Goal: Task Accomplishment & Management: Manage account settings

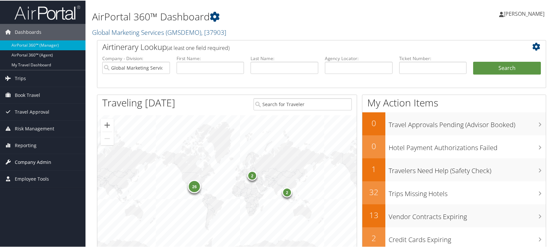
click at [37, 159] on span "Company Admin" at bounding box center [33, 162] width 36 height 16
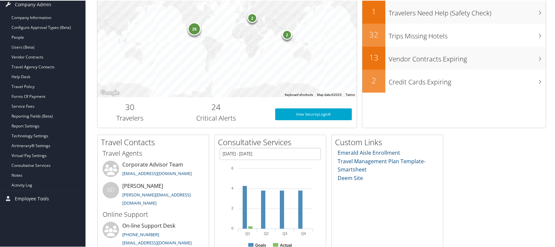
scroll to position [175, 0]
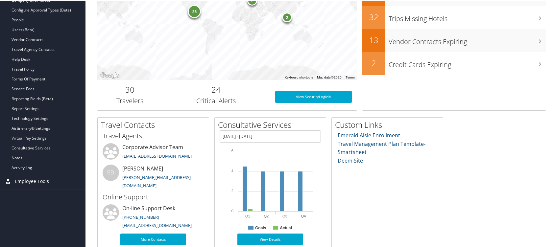
click at [34, 177] on span "Employee Tools" at bounding box center [32, 181] width 34 height 16
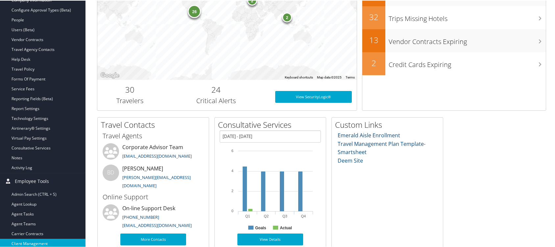
click at [41, 240] on link "Client Management" at bounding box center [42, 243] width 85 height 10
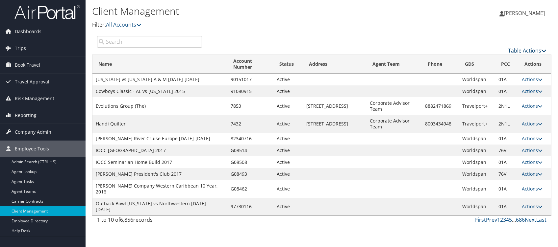
click at [544, 48] on icon at bounding box center [543, 50] width 5 height 5
click at [485, 59] on link "Add Client" at bounding box center [505, 60] width 86 height 11
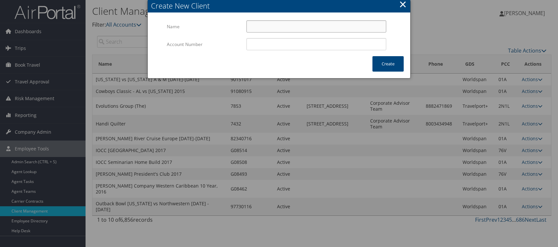
click at [287, 26] on input "Name" at bounding box center [316, 26] width 140 height 12
type input "Clearstead"
click at [388, 61] on button "Create" at bounding box center [387, 63] width 31 height 15
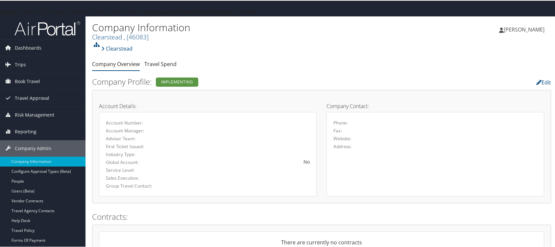
click at [121, 61] on link "Company Overview" at bounding box center [116, 63] width 48 height 7
click at [543, 79] on link "Edit" at bounding box center [543, 81] width 15 height 7
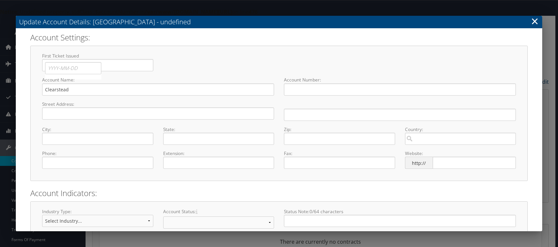
select select "7"
click at [66, 112] on input "text" at bounding box center [158, 114] width 232 height 12
click at [64, 115] on input "text" at bounding box center [158, 114] width 232 height 12
type input "1100 Superior Ave"
click at [290, 113] on input "text" at bounding box center [400, 115] width 232 height 12
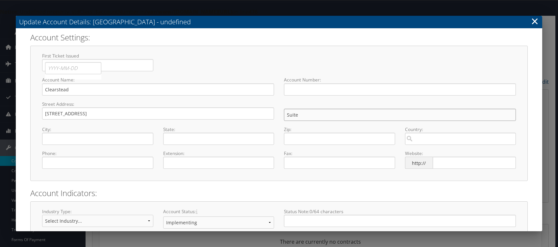
click at [309, 114] on input "Suite" at bounding box center [400, 115] width 232 height 12
type input "Suite 700"
click at [90, 138] on input "text" at bounding box center [97, 139] width 111 height 12
type input "Cleveland"
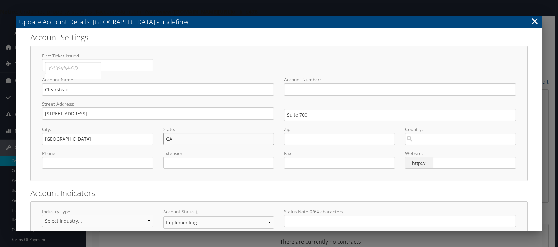
type input "GA"
type input "44114"
click at [51, 162] on input "( ) -" at bounding box center [97, 163] width 111 height 12
type input "(216) 621-1090"
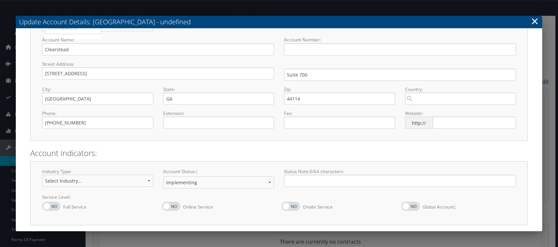
scroll to position [61, 0]
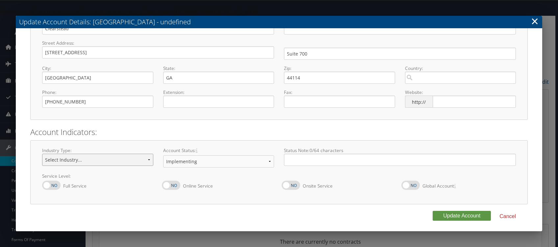
click at [147, 158] on select "Select Industry... Aerospace/Defense Agriculture/Forestry Architecture/Web Desi…" at bounding box center [97, 160] width 111 height 12
select select "7"
click at [42, 154] on select "Select Industry... Aerospace/Defense Agriculture/Forestry Architecture/Web Desi…" at bounding box center [97, 160] width 111 height 12
click at [47, 185] on label at bounding box center [51, 185] width 18 height 9
click at [47, 187] on input "Full Service" at bounding box center [47, 189] width 4 height 4
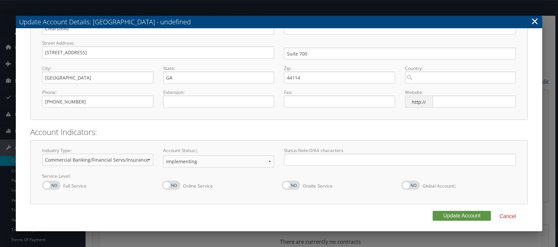
checkbox input "true"
click at [168, 185] on label at bounding box center [171, 185] width 18 height 9
click at [168, 187] on input "Online Service" at bounding box center [167, 189] width 4 height 4
checkbox input "true"
click at [436, 103] on input "text" at bounding box center [473, 102] width 83 height 12
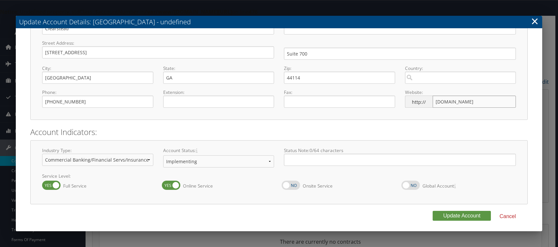
type input "www.clearstead.com"
click at [455, 214] on button "Update Account" at bounding box center [461, 216] width 58 height 10
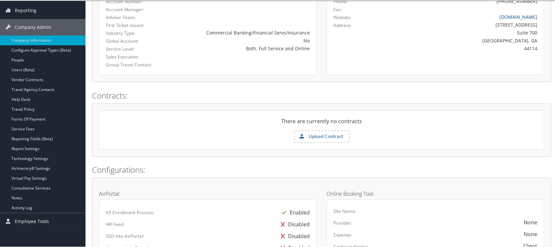
scroll to position [123, 0]
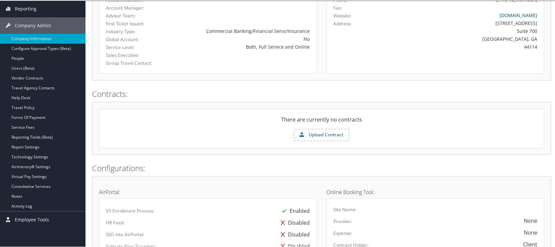
click at [321, 132] on label "Upload Contract" at bounding box center [322, 134] width 54 height 11
click at [0, 0] on input "Upload Contract" at bounding box center [0, 0] width 0 height 0
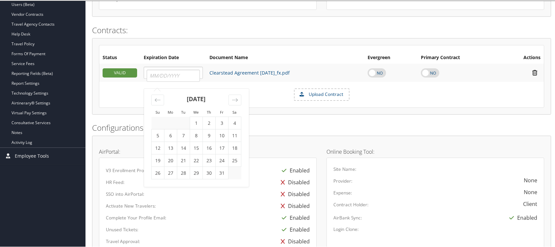
scroll to position [186, 0]
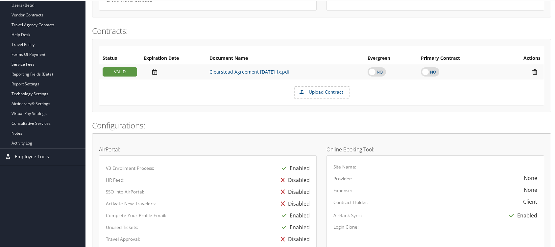
click at [154, 68] on icon at bounding box center [155, 71] width 12 height 7
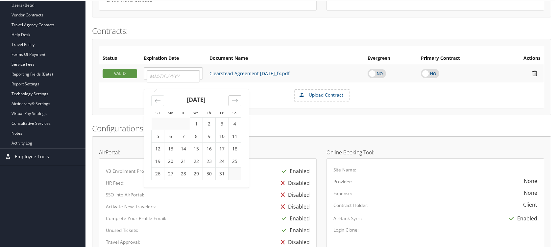
click at [236, 99] on icon "Move forward to switch to the next month." at bounding box center [235, 100] width 6 height 6
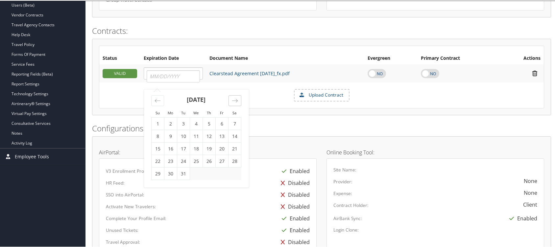
click at [236, 99] on icon "Move forward to switch to the next month." at bounding box center [235, 100] width 6 height 6
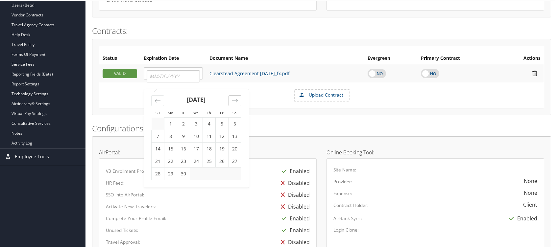
click at [236, 99] on icon "Move forward to switch to the next month." at bounding box center [235, 100] width 6 height 6
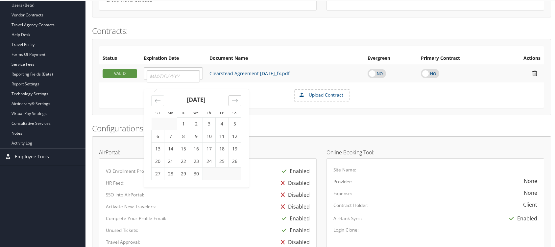
click at [236, 99] on icon "Move forward to switch to the next month." at bounding box center [235, 100] width 6 height 6
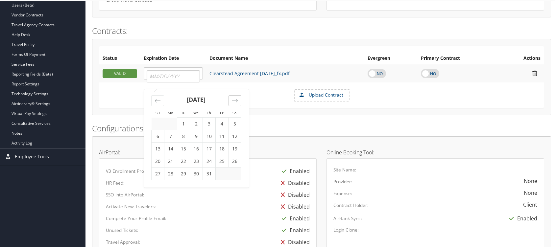
click at [236, 99] on icon "Move forward to switch to the next month." at bounding box center [235, 100] width 6 height 6
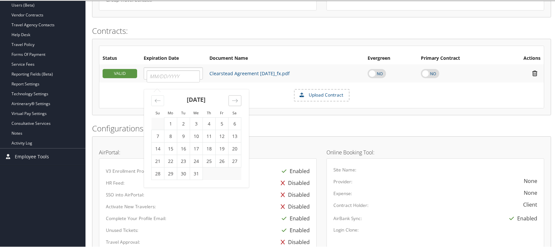
click at [236, 99] on icon "Move forward to switch to the next month." at bounding box center [235, 100] width 6 height 6
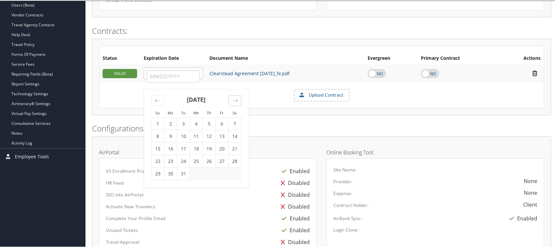
click at [236, 99] on icon "Move forward to switch to the next month." at bounding box center [235, 100] width 6 height 6
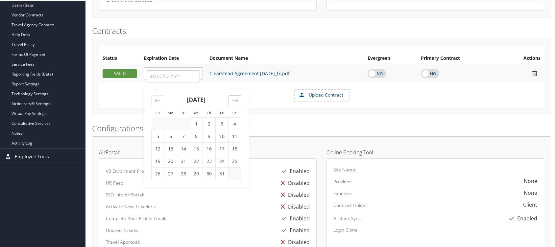
click at [236, 99] on icon "Move forward to switch to the next month." at bounding box center [235, 100] width 6 height 6
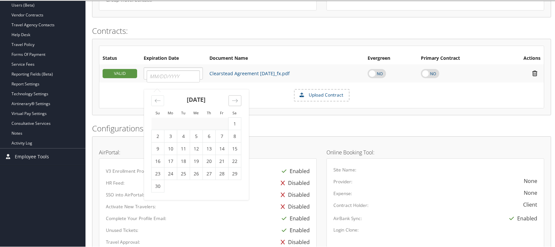
click at [236, 99] on icon "Move forward to switch to the next month." at bounding box center [235, 100] width 6 height 6
click at [236, 96] on div "Move forward to switch to the next month." at bounding box center [235, 100] width 13 height 11
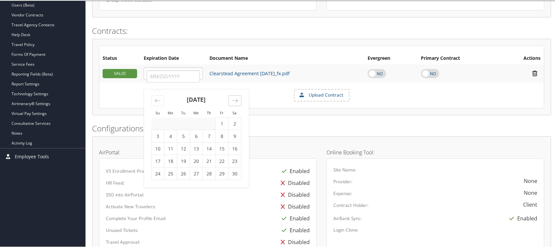
click at [236, 96] on div "Move forward to switch to the next month." at bounding box center [235, 100] width 13 height 11
click at [196, 149] on td "18" at bounding box center [196, 148] width 13 height 12
type input "[DATE]"
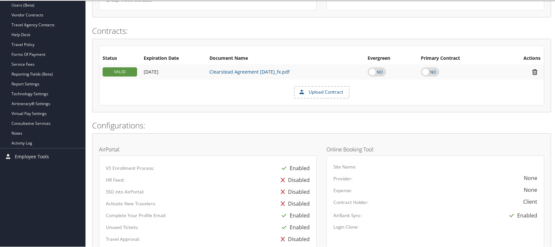
drag, startPoint x: 554, startPoint y: 80, endPoint x: 554, endPoint y: 93, distance: 13.5
click at [554, 93] on div "Company Information Clearstead , [ 46083 ] Clearstead, [46083] Global Marketing…" at bounding box center [321, 146] width 472 height 633
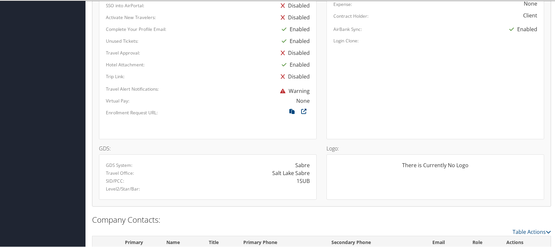
scroll to position [401, 0]
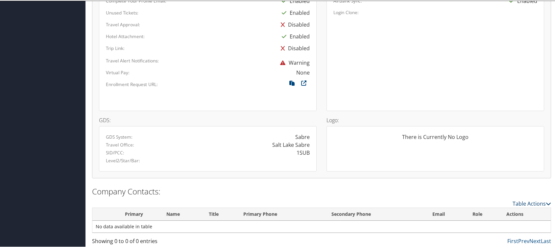
click at [535, 200] on link "Table Actions" at bounding box center [532, 203] width 38 height 7
click at [489, 212] on link "New Contact" at bounding box center [505, 212] width 86 height 11
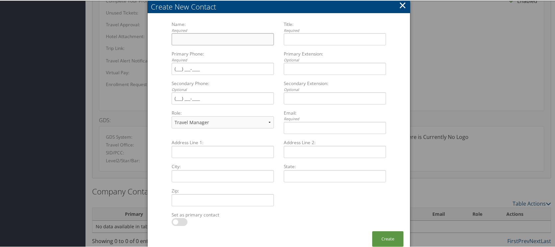
click at [188, 40] on input "Name: Required Multiple values The selected items contain different values for …" at bounding box center [223, 39] width 102 height 12
type input "[PERSON_NAME]"
click at [295, 39] on input "Title: Required Multiple values The selected items contain different values for…" at bounding box center [335, 39] width 102 height 12
type input "Controller"
click at [175, 66] on input "Primary Phone: Required Multiple values The selected items contain different va…" at bounding box center [223, 68] width 102 height 12
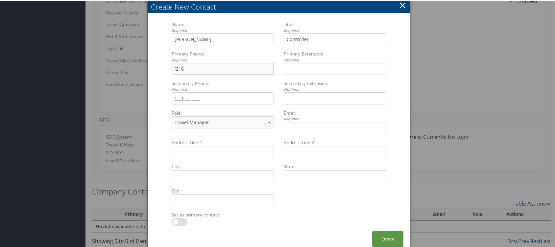
type input "[PHONE_NUMBER]"
type input "[STREET_ADDRESS]"
type input "Suite 700"
type input "[GEOGRAPHIC_DATA]"
type input "GA"
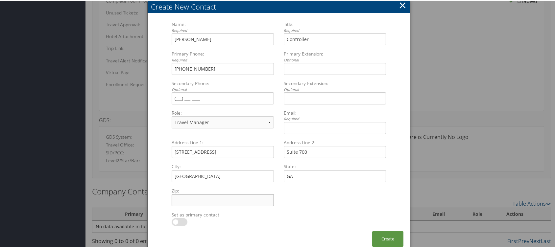
type input "44114"
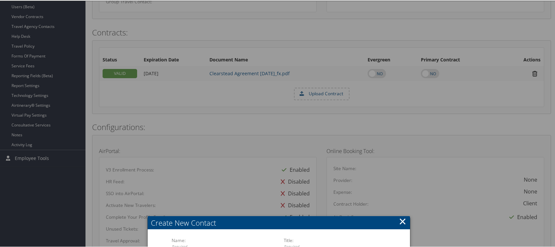
drag, startPoint x: 331, startPoint y: 219, endPoint x: 333, endPoint y: 49, distance: 170.0
click at [405, 154] on div at bounding box center [279, 123] width 558 height 247
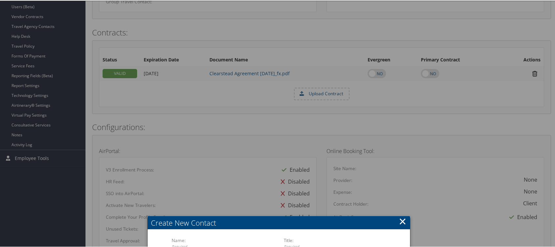
scroll to position [407, 0]
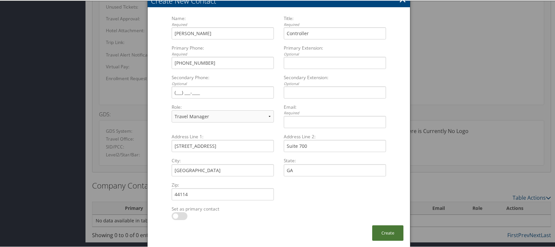
click at [385, 230] on button "Create" at bounding box center [387, 232] width 31 height 15
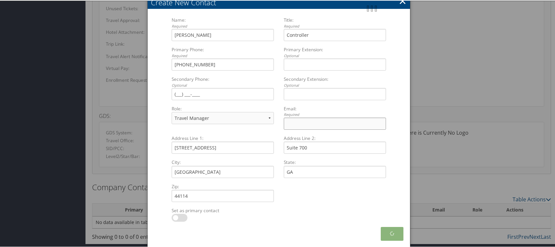
scroll to position [401, 0]
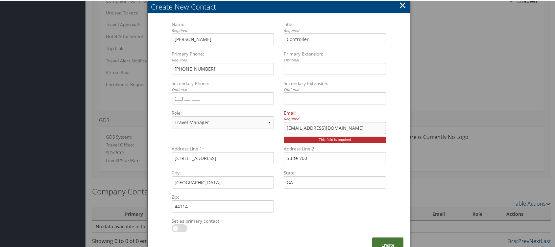
type input "lhughes@clearstead.com"
click at [385, 242] on button "Create" at bounding box center [387, 244] width 31 height 15
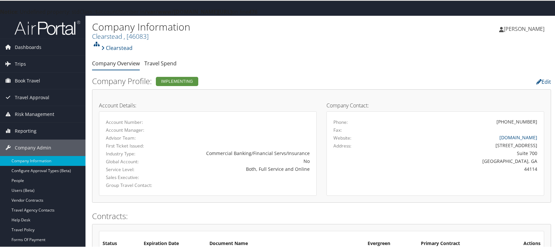
scroll to position [0, 0]
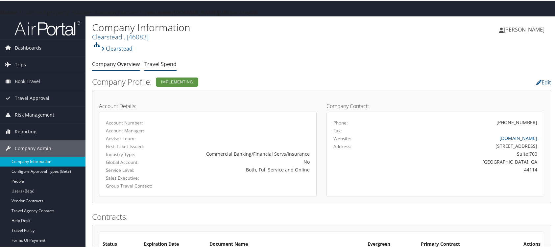
click at [157, 62] on link "Travel Spend" at bounding box center [160, 63] width 32 height 7
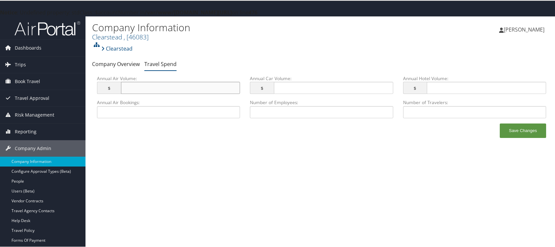
click at [160, 87] on input "Annual Air Volume: $ This field has invalid characters." at bounding box center [180, 87] width 119 height 12
type input "251,000.00"
type input "36,396.81"
click at [447, 85] on input "Annual Hotel Volume: $ This field has invalid characters." at bounding box center [486, 87] width 119 height 12
type input "315,260.81"
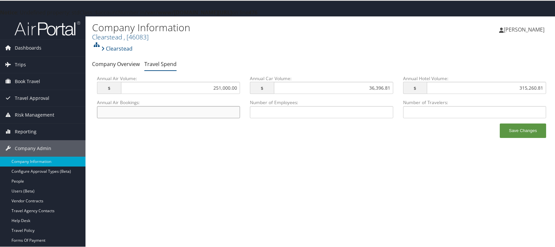
click at [195, 110] on input "Annual Air Bookings: This field has invalid characters." at bounding box center [168, 112] width 143 height 12
click at [423, 114] on input "Number of Travelers: This field has invalid characters." at bounding box center [474, 112] width 143 height 12
type input "250"
click at [515, 128] on button "Save Changes" at bounding box center [523, 130] width 46 height 14
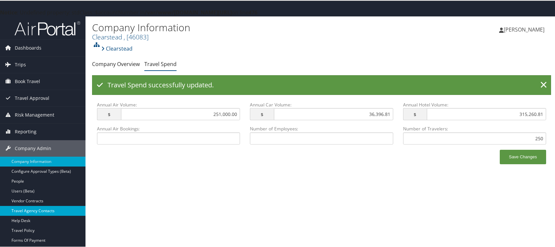
click at [38, 208] on link "Travel Agency Contacts" at bounding box center [42, 211] width 85 height 10
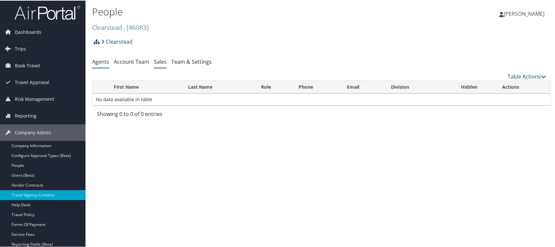
click at [158, 60] on link "Sales" at bounding box center [160, 61] width 13 height 7
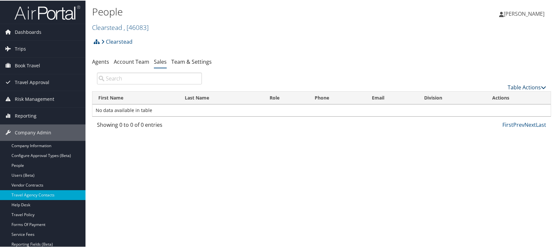
click at [536, 85] on link "Table Actions" at bounding box center [527, 86] width 38 height 7
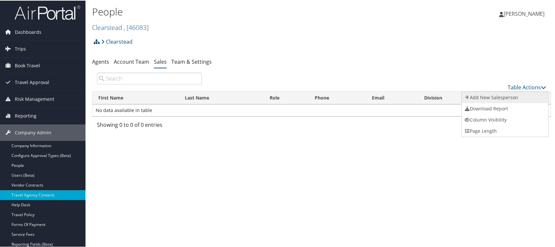
click at [486, 96] on link "Add New Salesperson" at bounding box center [505, 96] width 86 height 11
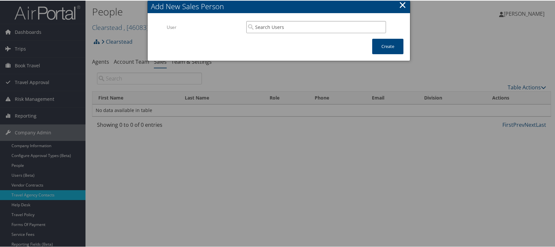
click at [301, 28] on input "search" at bounding box center [316, 26] width 140 height 12
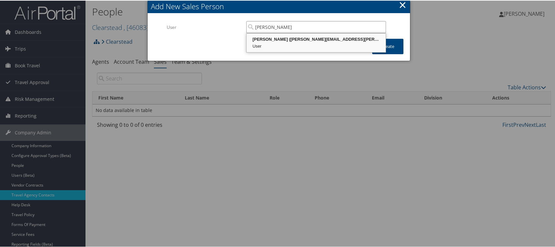
click at [292, 39] on div "Candace Mancuso (candace.mancuso@cbtravel.com)" at bounding box center [316, 39] width 137 height 7
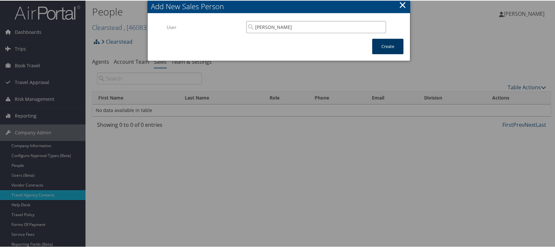
type input "[PERSON_NAME]"
click at [387, 47] on button "Create" at bounding box center [387, 45] width 31 height 15
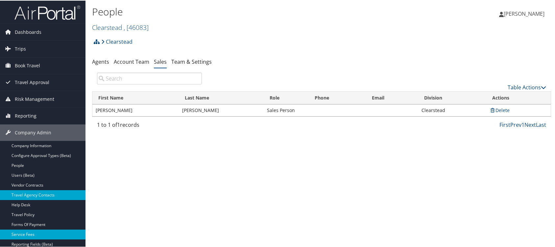
click at [27, 231] on link "Service Fees" at bounding box center [42, 234] width 85 height 10
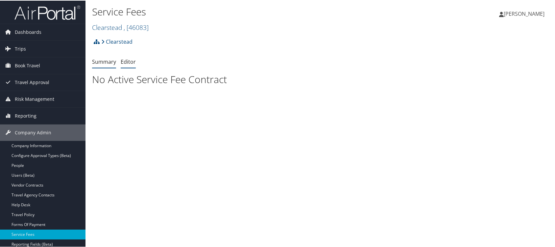
click at [127, 61] on link "Editor" at bounding box center [128, 61] width 15 height 7
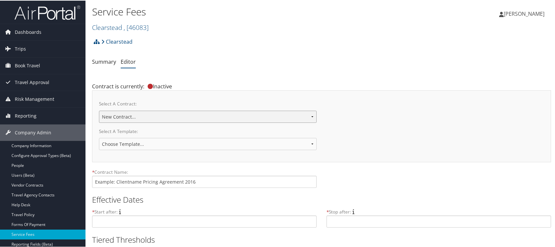
click at [314, 115] on select "New Contract..." at bounding box center [208, 116] width 218 height 12
click at [312, 117] on select "New Contract..." at bounding box center [208, 116] width 218 height 12
click at [157, 141] on select "Choose Template... 2018 IUC-PG Pricing Agreement Sales Pricing 2020 - Under $1M…" at bounding box center [208, 143] width 218 height 12
select select "22136"
click at [99, 137] on select "Choose Template... 2018 IUC-PG Pricing Agreement Sales Pricing 2020 - Under $1M…" at bounding box center [208, 143] width 218 height 12
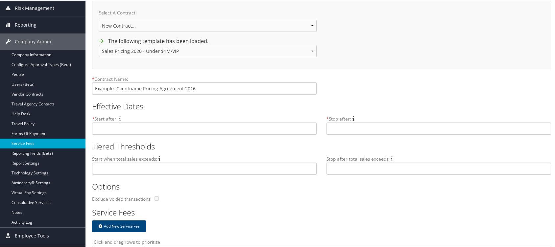
scroll to position [94, 0]
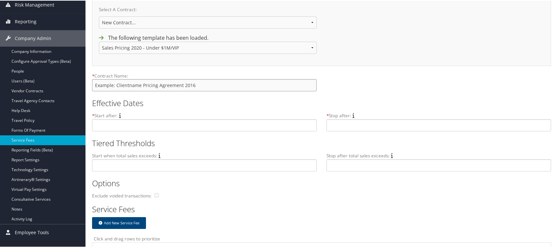
click at [132, 82] on input "text" at bounding box center [204, 85] width 225 height 12
type input "Clearstead"
click at [122, 124] on input "text" at bounding box center [204, 125] width 225 height 12
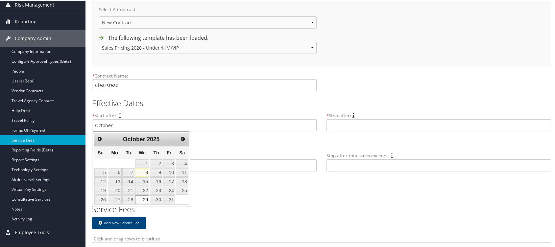
click at [144, 197] on link "29" at bounding box center [142, 199] width 14 height 9
type input "[DATE]"
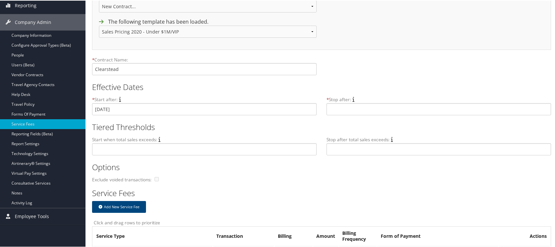
scroll to position [113, 0]
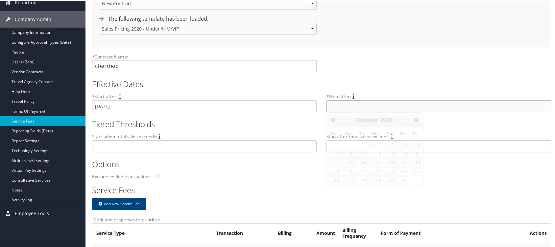
click at [344, 104] on input "text" at bounding box center [439, 106] width 225 height 12
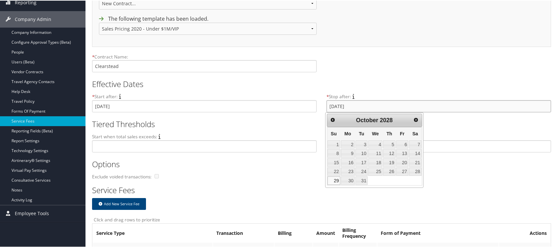
type input "[DATE]"
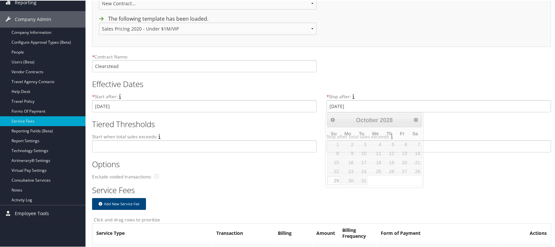
click at [263, 193] on h2 "Service Fees" at bounding box center [319, 189] width 454 height 11
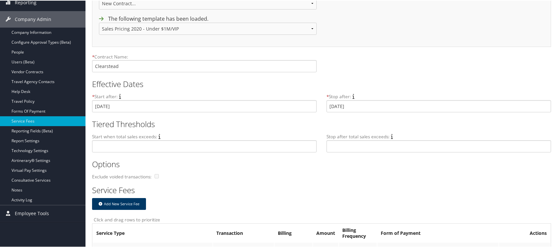
click at [115, 202] on button "Add New Service Fee" at bounding box center [119, 204] width 54 height 12
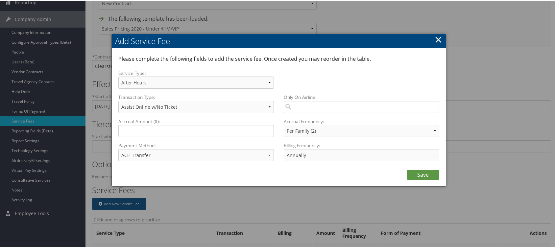
click at [436, 37] on link "×" at bounding box center [439, 38] width 8 height 13
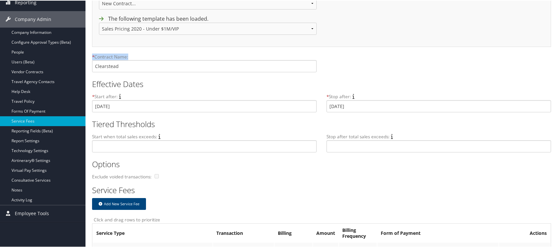
drag, startPoint x: 555, startPoint y: 40, endPoint x: 559, endPoint y: 63, distance: 23.4
click at [555, 63] on html "Menu Dashboards ► AirPortal 360™ (Manager) AirPortal 360™ (Agent) My Travel Das…" at bounding box center [279, 10] width 558 height 247
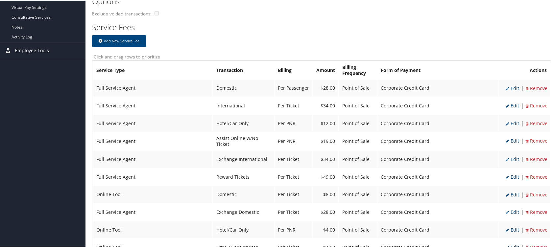
scroll to position [279, 0]
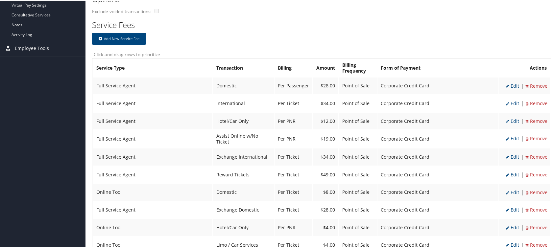
drag, startPoint x: 555, startPoint y: 90, endPoint x: 555, endPoint y: 108, distance: 18.4
click at [555, 108] on div "Service Fees [GEOGRAPHIC_DATA] , [ 46083 ] Clearstead Global Marketing Services…" at bounding box center [321, 185] width 472 height 928
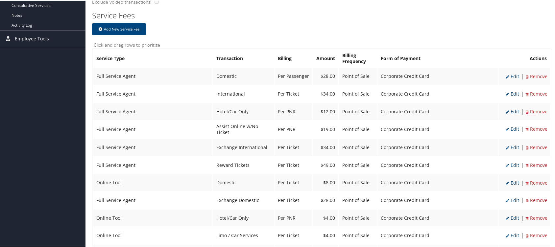
scroll to position [297, 0]
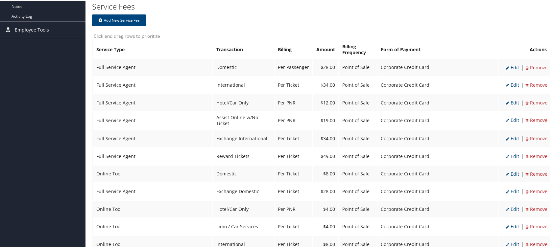
click at [324, 66] on td "$28.00" at bounding box center [325, 67] width 25 height 17
click at [302, 61] on td "Per Passenger" at bounding box center [294, 67] width 38 height 17
click at [534, 50] on th "Actions" at bounding box center [524, 49] width 51 height 18
click at [514, 65] on span "Edit" at bounding box center [512, 67] width 13 height 6
select select "2"
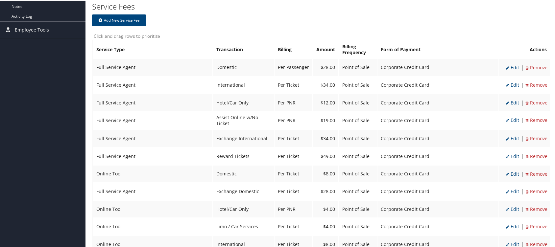
select select "2"
select select "20"
select select "2"
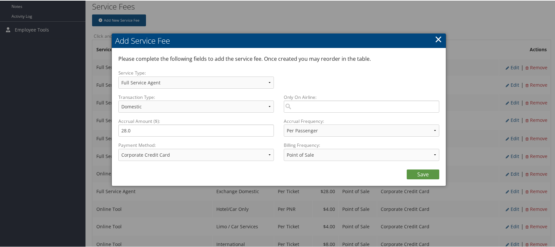
click at [425, 198] on div at bounding box center [279, 123] width 558 height 247
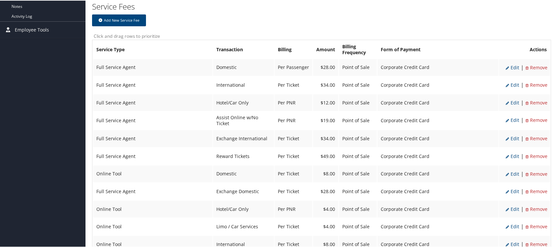
click at [512, 66] on span "Edit" at bounding box center [512, 67] width 13 height 6
select select "2"
select select "20"
select select "2"
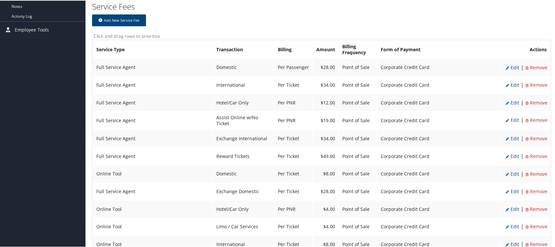
select select "2"
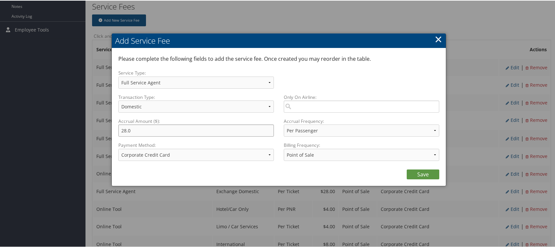
click at [124, 129] on input "28.0" at bounding box center [196, 130] width 156 height 12
type input "29.0"
click at [423, 172] on link "Save" at bounding box center [423, 174] width 33 height 10
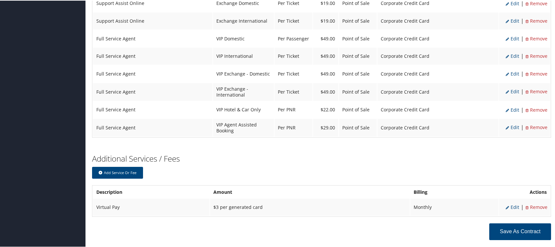
scroll to position [707, 0]
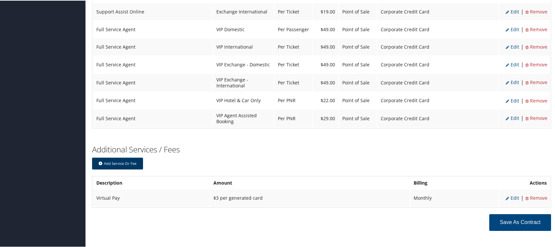
click at [119, 157] on button "Add Service or Fee" at bounding box center [117, 163] width 51 height 12
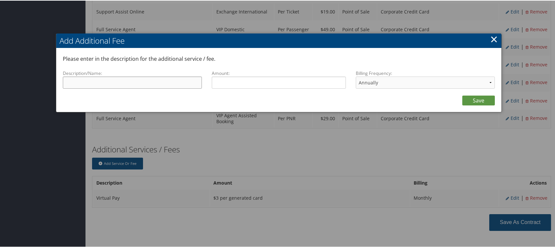
click at [83, 81] on input "Description/Name:" at bounding box center [132, 82] width 139 height 12
type input "Manual Processing Surcharge"
click at [228, 82] on input "Amount:" at bounding box center [279, 82] width 134 height 12
type input "15.00"
click at [489, 81] on select "Annually Bi-Monthly Monthly Point of Sale Pre Monthly Pre Quarterly Pre Weekly …" at bounding box center [425, 82] width 139 height 12
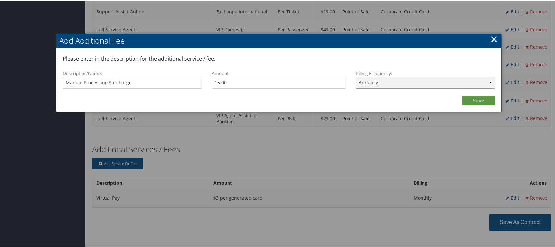
select select "2"
click at [356, 76] on select "Annually Bi-Monthly Monthly Point of Sale Pre Monthly Pre Quarterly Pre Weekly …" at bounding box center [425, 82] width 139 height 12
click at [476, 99] on link "Save" at bounding box center [478, 100] width 33 height 10
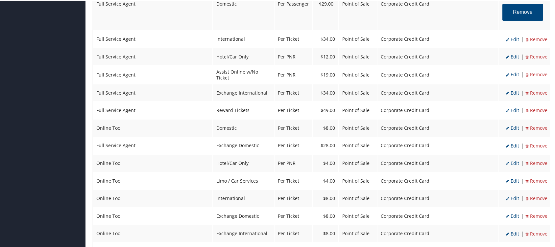
scroll to position [375, 0]
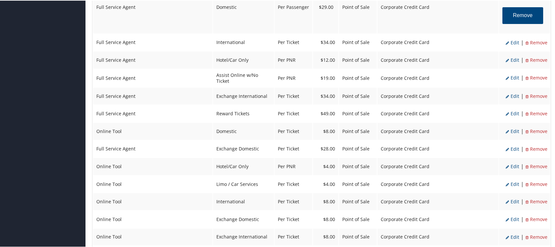
click at [514, 129] on span "Edit" at bounding box center [512, 131] width 13 height 6
select select "6"
type input "8.0"
select select "4"
select select "6"
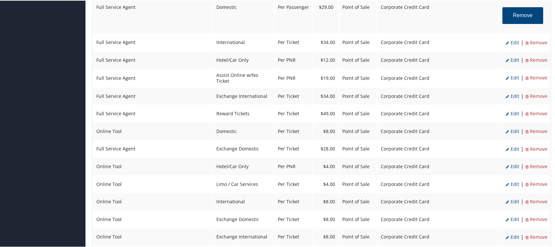
select select "2"
select select "4"
select select "2"
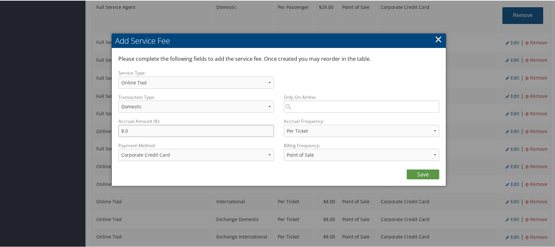
click at [120, 128] on input "8.0" at bounding box center [196, 130] width 156 height 12
type input "4.0"
click at [423, 172] on link "Save" at bounding box center [423, 174] width 33 height 10
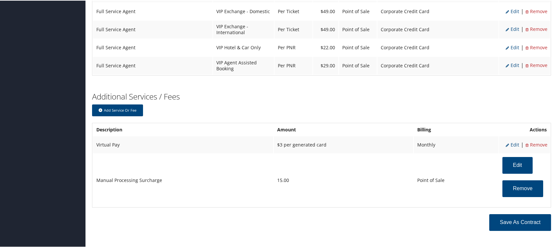
scroll to position [797, 0]
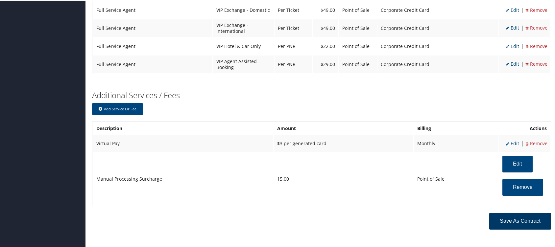
click at [512, 212] on button "Save as Contract" at bounding box center [520, 220] width 62 height 17
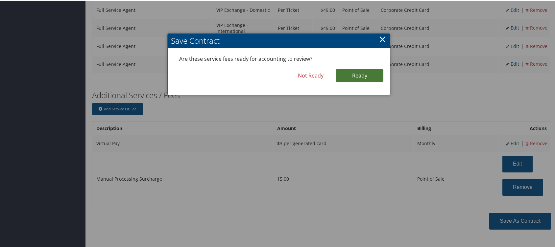
click at [358, 74] on link "Ready" at bounding box center [360, 75] width 48 height 12
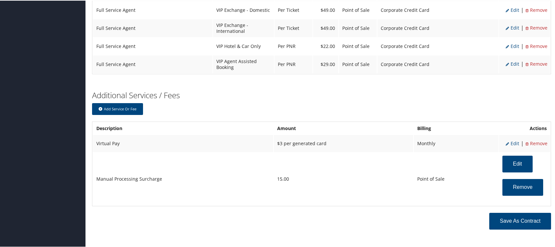
scroll to position [800, 0]
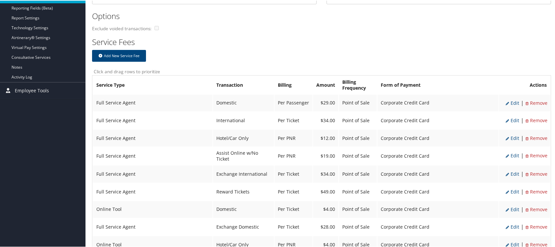
scroll to position [234, 0]
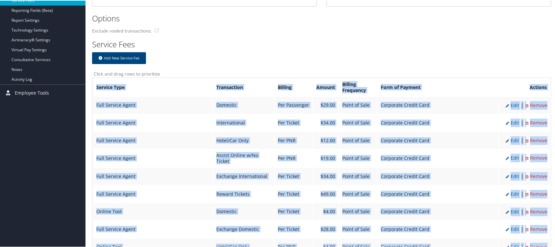
drag, startPoint x: 554, startPoint y: 72, endPoint x: 554, endPoint y: 79, distance: 7.2
click at [554, 79] on div "Service Fees [GEOGRAPHIC_DATA] , [ 46083 ] Clearstead Global Marketing Services…" at bounding box center [321, 226] width 472 height 920
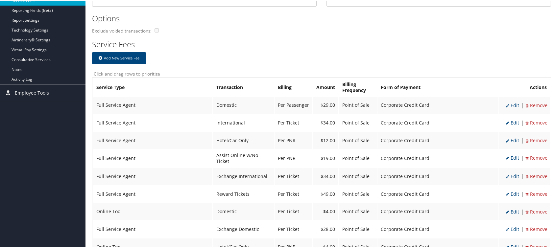
click at [456, 26] on div "Options Exclude voided transactions:" at bounding box center [321, 24] width 459 height 26
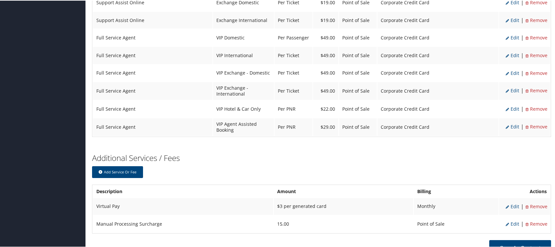
scroll to position [662, 0]
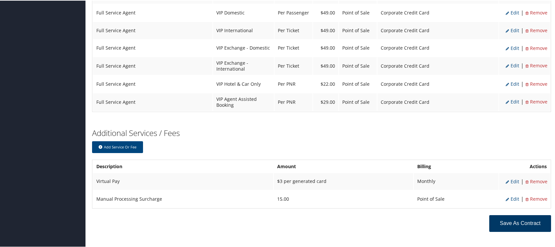
click at [506, 215] on button "Save as Contract" at bounding box center [520, 223] width 62 height 17
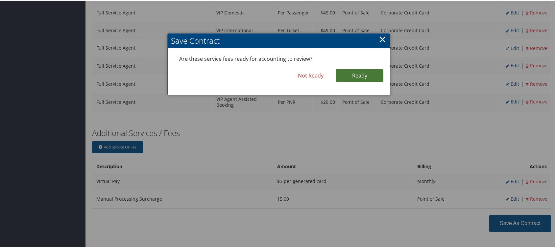
click at [368, 76] on link "Ready" at bounding box center [360, 75] width 48 height 12
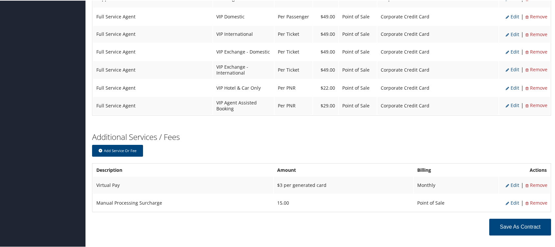
scroll to position [666, 0]
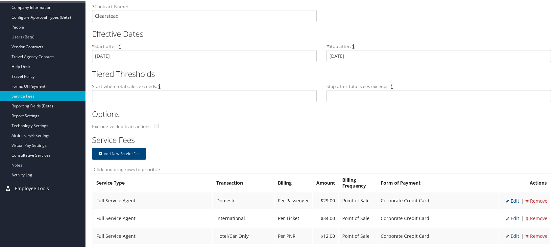
scroll to position [142, 0]
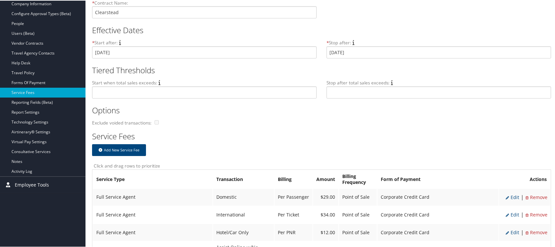
click at [37, 182] on span "Employee Tools" at bounding box center [32, 184] width 34 height 16
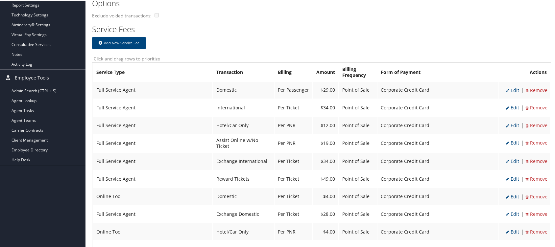
scroll to position [251, 0]
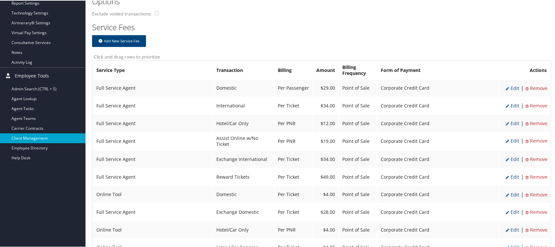
click at [37, 139] on link "Client Management" at bounding box center [42, 138] width 85 height 10
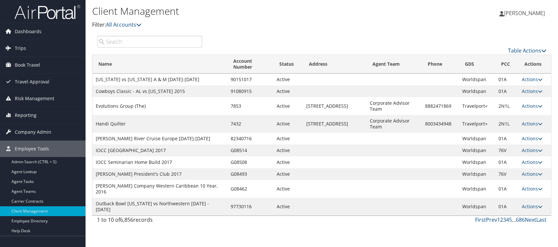
click at [543, 47] on div "Table Actions" at bounding box center [379, 51] width 334 height 8
click at [541, 52] on icon at bounding box center [543, 50] width 5 height 5
click at [490, 58] on link "Add Client" at bounding box center [505, 60] width 86 height 11
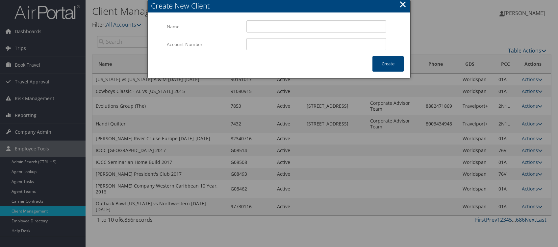
click at [403, 5] on button "×" at bounding box center [403, 4] width 8 height 13
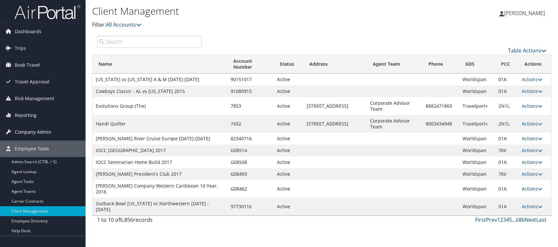
click at [41, 128] on span "Company Admin" at bounding box center [33, 132] width 36 height 16
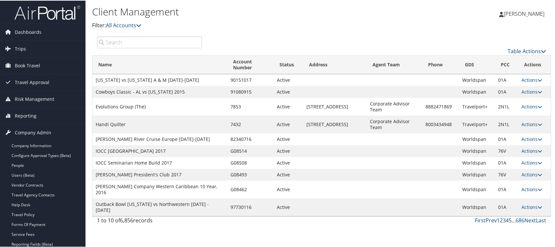
drag, startPoint x: 554, startPoint y: 65, endPoint x: 559, endPoint y: 100, distance: 34.8
click at [557, 100] on html "Menu Dashboards ► AirPortal 360™ (Manager) AirPortal 360™ (Agent) My Travel Das…" at bounding box center [279, 123] width 558 height 247
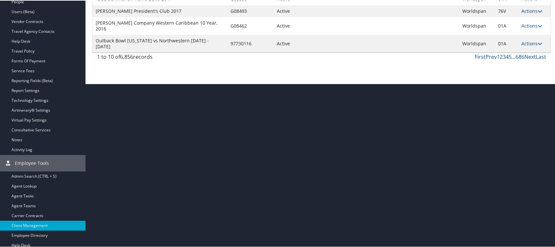
scroll to position [166, 0]
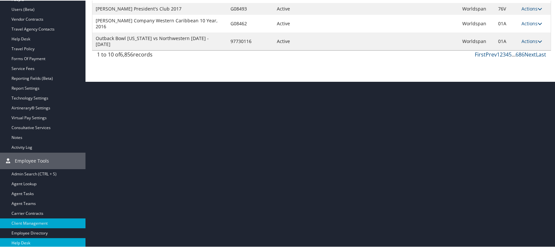
click at [32, 239] on link "Help Desk" at bounding box center [42, 243] width 85 height 10
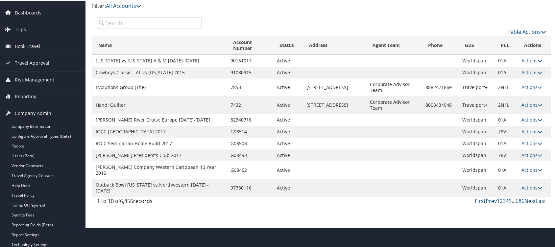
scroll to position [0, 0]
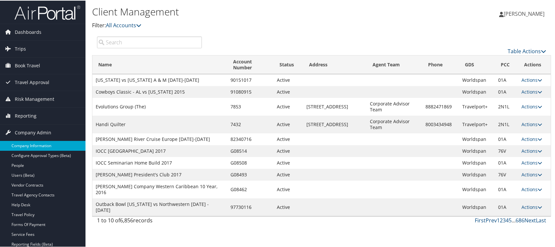
click at [45, 145] on link "Company Information" at bounding box center [42, 145] width 85 height 10
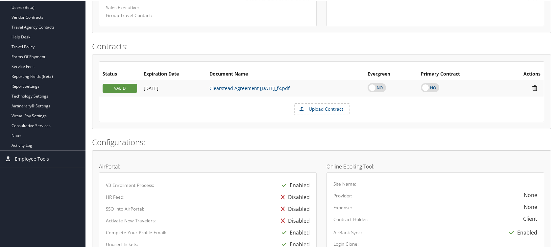
scroll to position [161, 0]
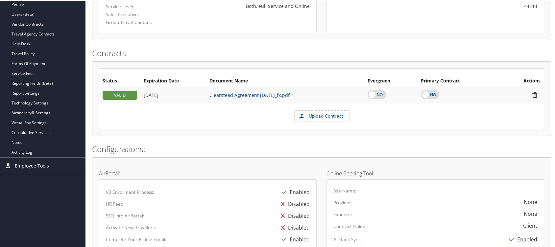
click at [38, 163] on span "Employee Tools" at bounding box center [32, 165] width 34 height 16
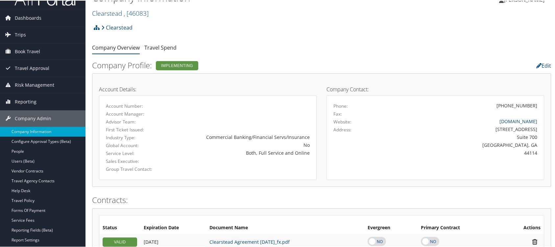
scroll to position [0, 0]
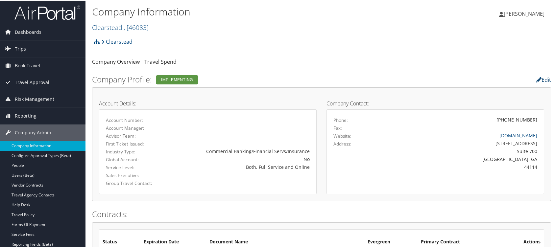
click at [544, 79] on link "Edit" at bounding box center [543, 79] width 15 height 7
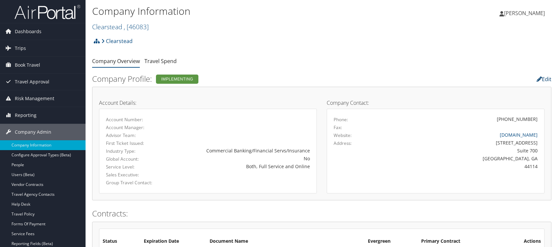
select select "7"
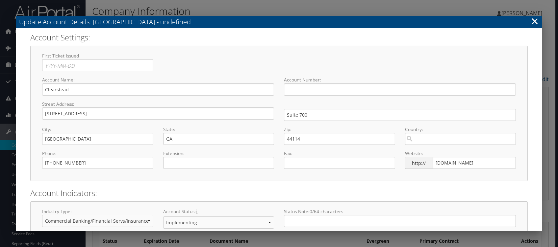
click at [535, 19] on link "×" at bounding box center [535, 20] width 8 height 13
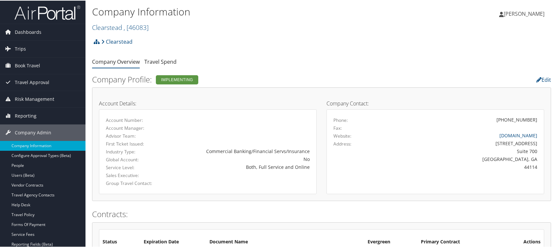
click at [158, 29] on h2 "Clearstead , [ 46083 ]" at bounding box center [245, 26] width 306 height 11
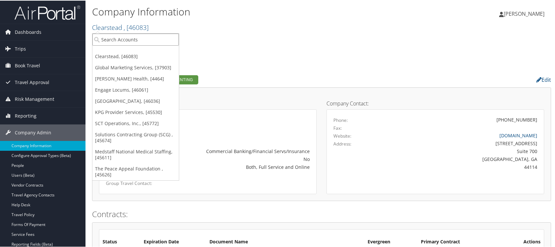
click at [131, 38] on input "search" at bounding box center [135, 39] width 86 height 12
click at [127, 38] on input "search" at bounding box center [135, 39] width 86 height 12
click at [43, 130] on span "Company Admin" at bounding box center [33, 132] width 36 height 16
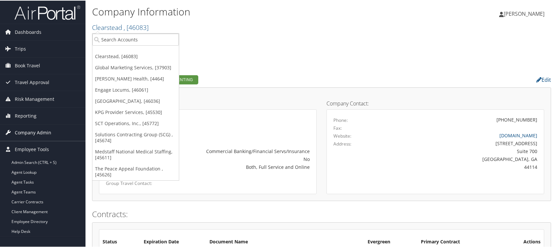
click at [50, 129] on link "Company Admin" at bounding box center [42, 132] width 85 height 16
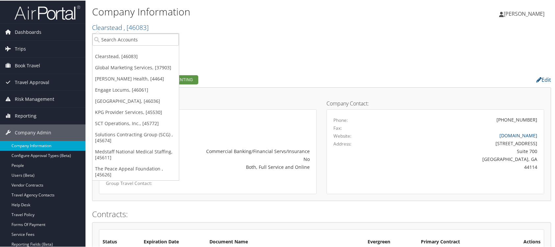
click at [34, 143] on link "Company Information" at bounding box center [42, 145] width 85 height 10
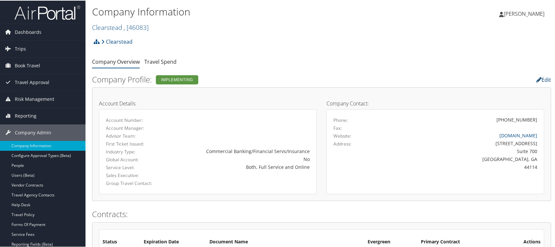
click at [540, 78] on link "Edit" at bounding box center [543, 79] width 15 height 7
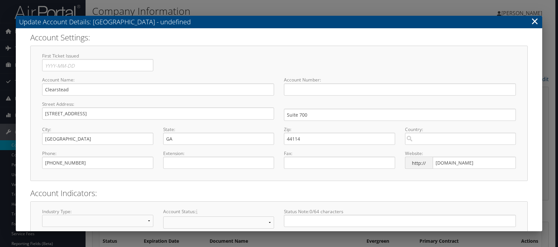
select select "7"
click at [534, 20] on link "×" at bounding box center [535, 20] width 8 height 13
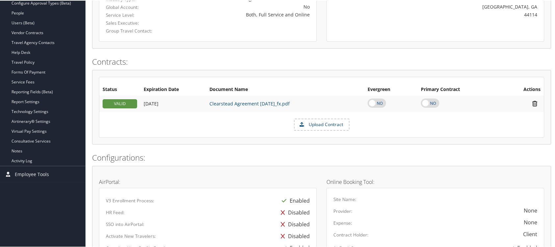
scroll to position [157, 0]
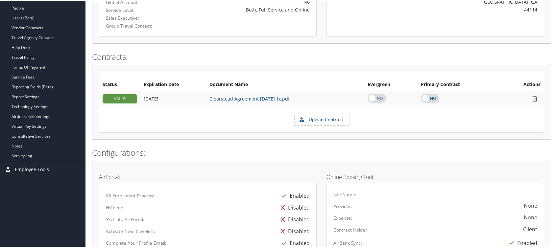
click at [25, 167] on span "Employee Tools" at bounding box center [32, 169] width 34 height 16
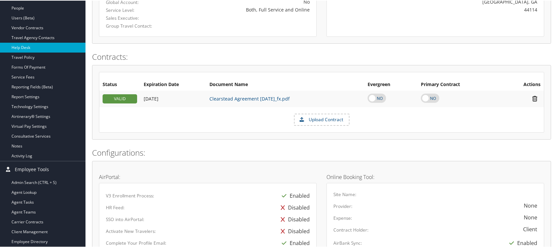
click at [24, 45] on link "Help Desk" at bounding box center [42, 47] width 85 height 10
click at [49, 46] on link "Help Desk" at bounding box center [42, 47] width 85 height 10
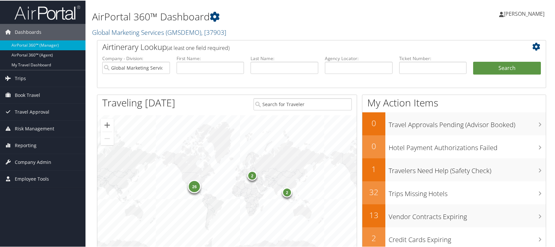
click at [532, 43] on icon at bounding box center [537, 46] width 11 height 8
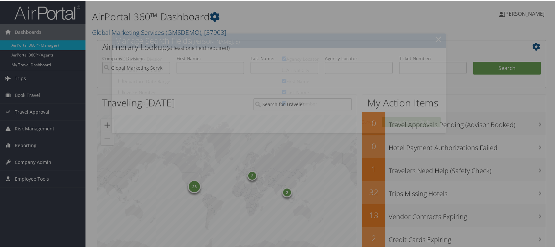
checkbox input "true"
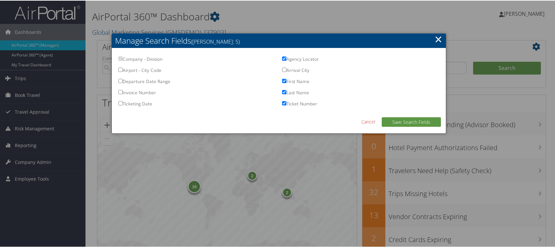
click at [471, 9] on div at bounding box center [279, 123] width 558 height 247
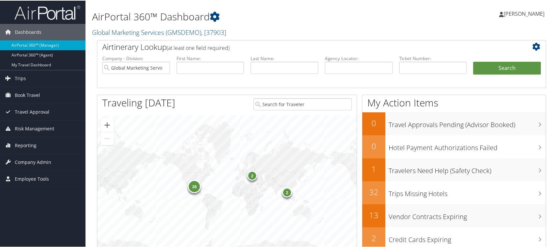
click at [521, 13] on span "[PERSON_NAME]" at bounding box center [524, 13] width 41 height 7
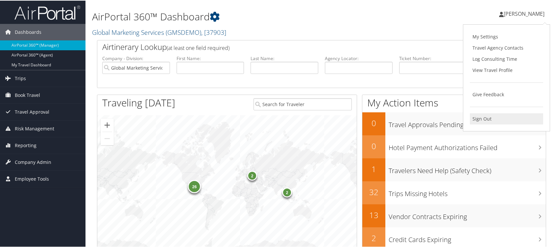
click at [491, 119] on link "Sign Out" at bounding box center [506, 118] width 73 height 11
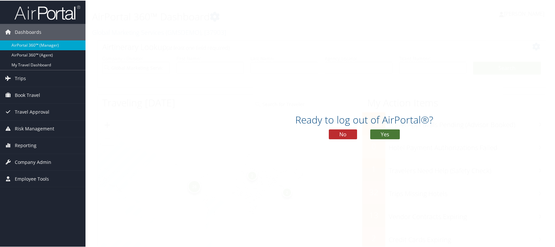
click at [385, 134] on button "Yes" at bounding box center [385, 134] width 30 height 10
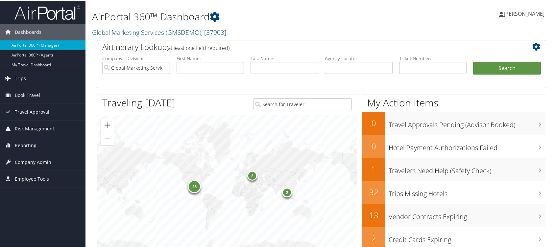
click at [218, 9] on h1 "AirPortal 360™ Dashboard" at bounding box center [245, 16] width 306 height 14
click at [217, 12] on icon at bounding box center [215, 16] width 10 height 10
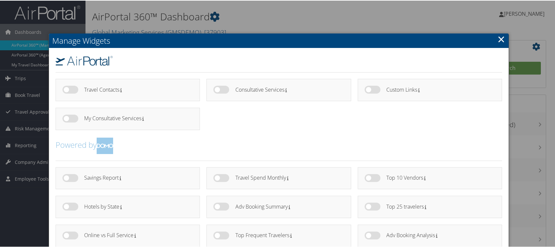
click at [315, 13] on div at bounding box center [279, 123] width 558 height 247
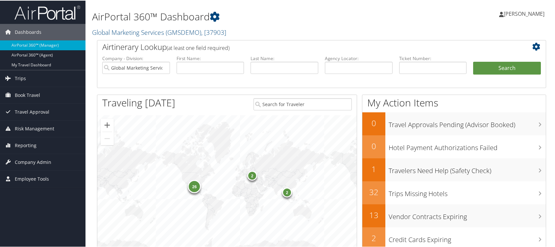
click at [537, 47] on icon at bounding box center [537, 46] width 11 height 8
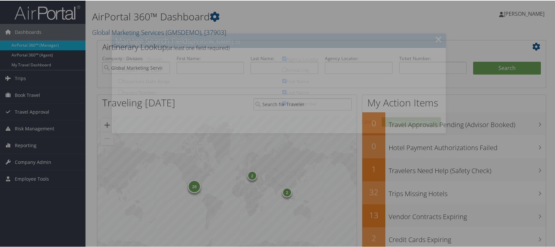
checkbox input "true"
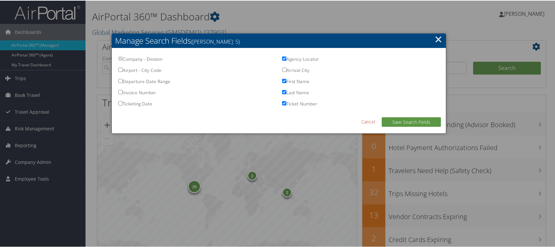
click at [436, 36] on link "×" at bounding box center [439, 38] width 8 height 13
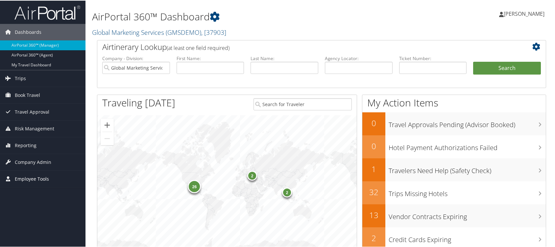
click at [30, 176] on span "Employee Tools" at bounding box center [32, 178] width 34 height 16
click at [41, 160] on span "Company Admin" at bounding box center [33, 162] width 36 height 16
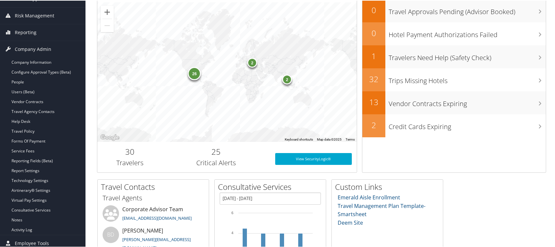
scroll to position [113, 0]
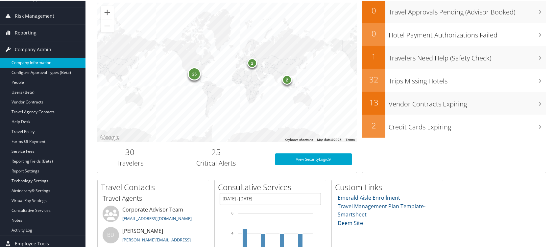
click at [36, 59] on link "Company Information" at bounding box center [42, 62] width 85 height 10
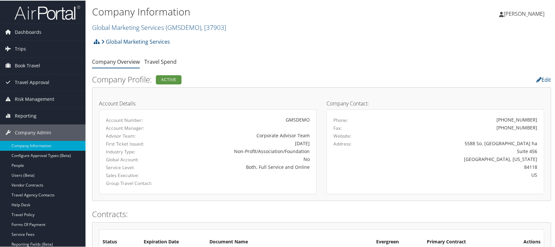
click at [545, 75] on div "Edit" at bounding box center [478, 77] width 156 height 11
click at [226, 26] on span ", [ 37903 ]" at bounding box center [213, 26] width 25 height 9
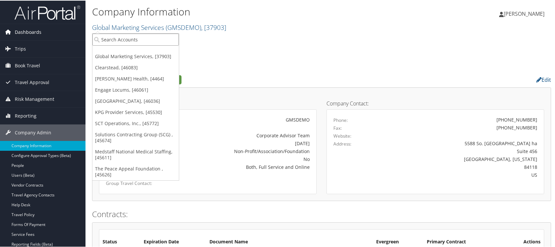
drag, startPoint x: 165, startPoint y: 39, endPoint x: 80, endPoint y: 26, distance: 85.8
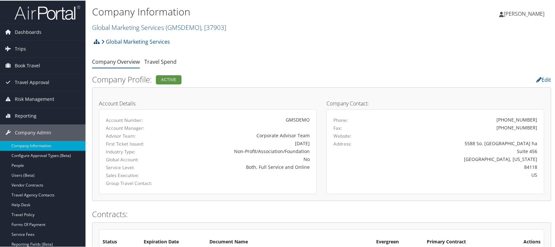
click at [234, 24] on h2 "Global Marketing Services ( GMSDEMO ) , [ 37903 ]" at bounding box center [245, 26] width 306 height 11
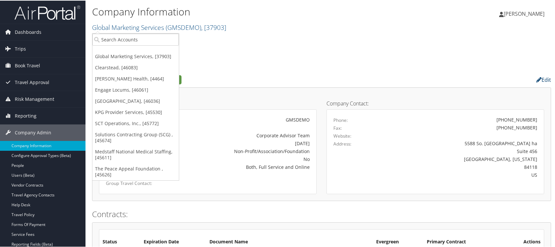
click at [546, 82] on link "Edit" at bounding box center [543, 79] width 15 height 7
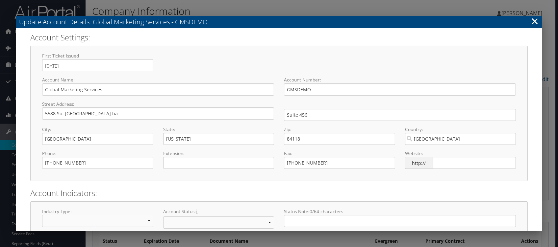
select select "23"
select select "8"
click at [534, 16] on link "×" at bounding box center [535, 20] width 8 height 13
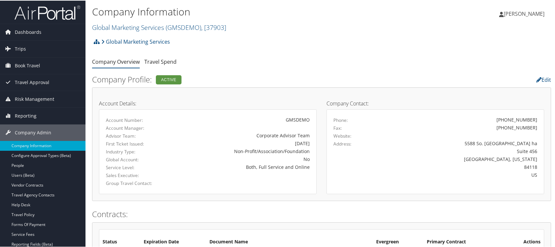
drag, startPoint x: 544, startPoint y: 76, endPoint x: 445, endPoint y: 39, distance: 105.3
click at [445, 39] on div "Global Marketing Services Account Structure Global Marketing Services (GMSDEMO)…" at bounding box center [321, 44] width 459 height 18
click at [234, 24] on h2 "Global Marketing Services ( GMSDEMO ) , [ 37903 ]" at bounding box center [245, 26] width 306 height 11
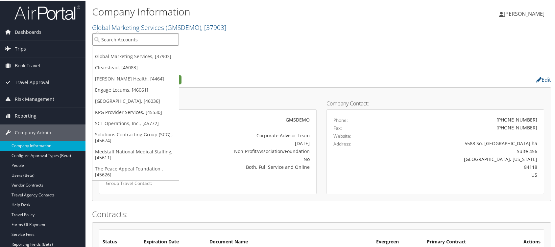
drag, startPoint x: 168, startPoint y: 36, endPoint x: 115, endPoint y: 32, distance: 53.1
click at [115, 32] on div "Company Information Global Marketing Services ( GMSDEMO ) , [ 37903 ] Global Ma…" at bounding box center [245, 18] width 306 height 28
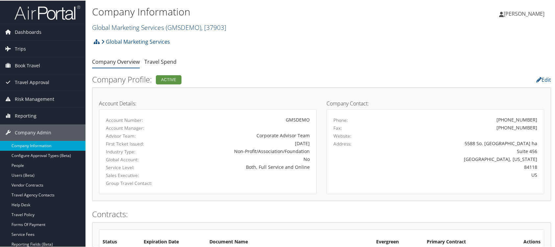
click at [216, 26] on span ", [ 37903 ]" at bounding box center [213, 26] width 25 height 9
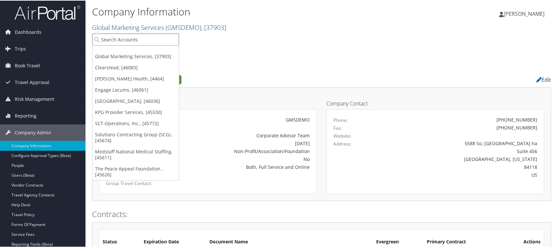
click at [122, 41] on input "search" at bounding box center [135, 39] width 86 height 12
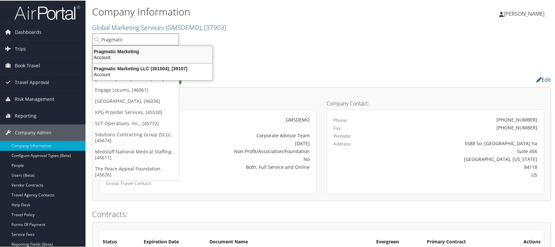
type input "Pragmatic"
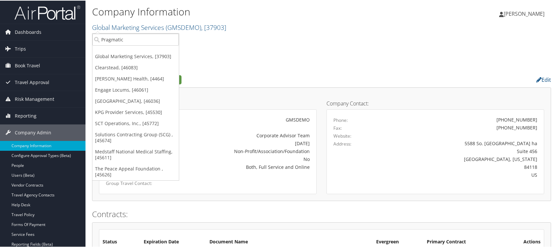
click at [323, 58] on ul "Company Overview Travel Spend" at bounding box center [321, 62] width 459 height 12
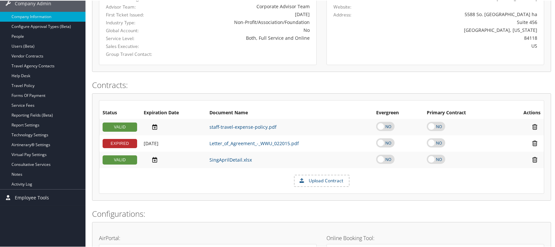
scroll to position [139, 0]
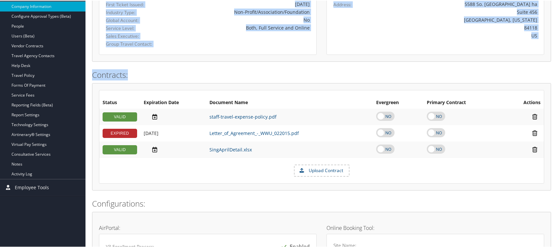
drag, startPoint x: 554, startPoint y: 82, endPoint x: 559, endPoint y: 9, distance: 72.8
click at [445, 26] on div "84118" at bounding box center [462, 27] width 151 height 7
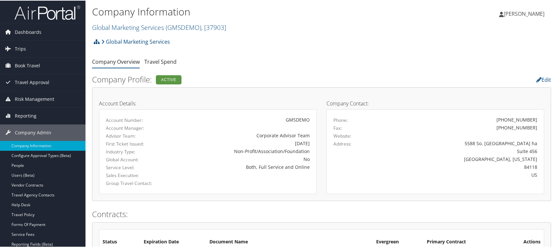
scroll to position [11, 0]
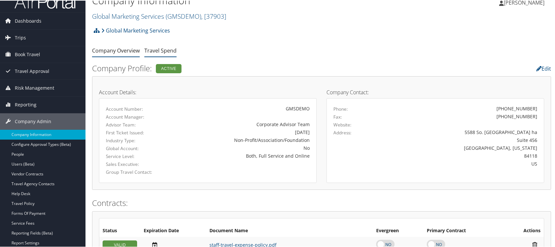
click at [163, 48] on link "Travel Spend" at bounding box center [160, 49] width 32 height 7
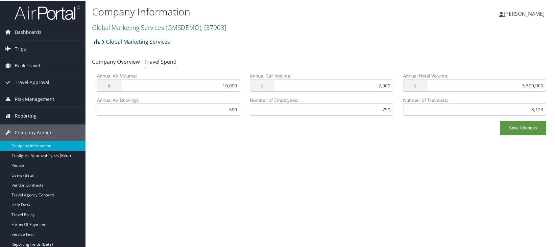
click at [103, 40] on icon at bounding box center [102, 40] width 3 height 5
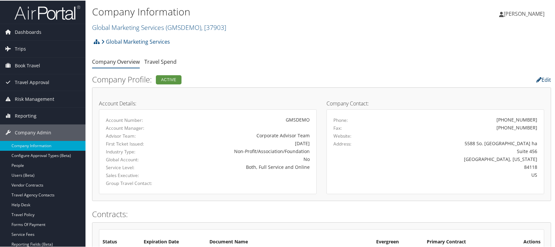
click at [547, 79] on link "Edit" at bounding box center [543, 79] width 15 height 7
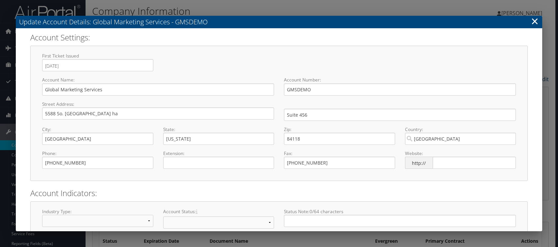
select select "23"
select select "8"
click at [537, 19] on link "×" at bounding box center [535, 20] width 8 height 13
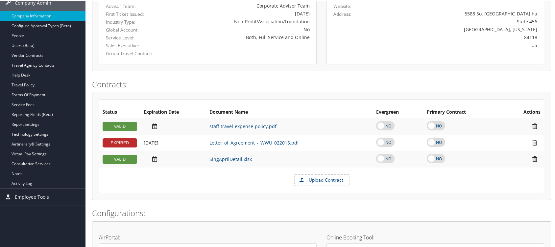
scroll to position [120, 0]
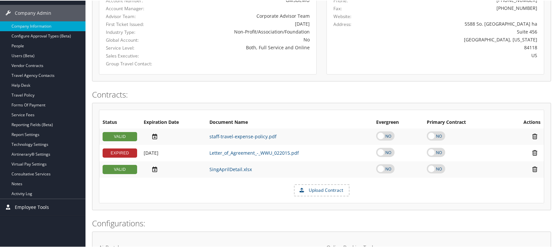
click at [39, 206] on span "Employee Tools" at bounding box center [32, 207] width 34 height 16
click at [33, 206] on span "Employee Tools" at bounding box center [32, 207] width 34 height 16
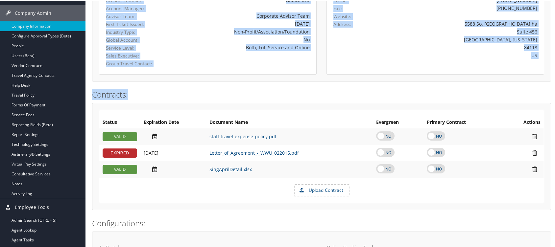
drag, startPoint x: 554, startPoint y: 61, endPoint x: 553, endPoint y: 100, distance: 39.1
click at [553, 100] on div "Company Information Global Marketing Services ( GMSDEMO ) , [ 37903 ] Global Ma…" at bounding box center [321, 245] width 472 height 730
drag, startPoint x: 553, startPoint y: 100, endPoint x: 481, endPoint y: 55, distance: 85.2
click at [481, 55] on div "US" at bounding box center [462, 54] width 151 height 7
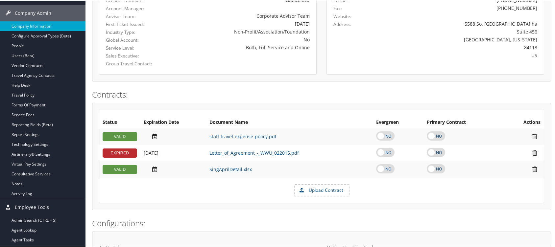
click at [553, 68] on div "Company Information Global Marketing Services ( GMSDEMO ) , [ 37903 ] Global Ma…" at bounding box center [321, 245] width 472 height 730
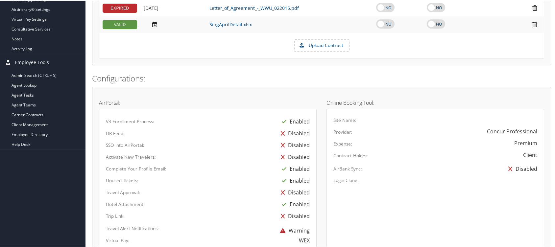
scroll to position [272, 0]
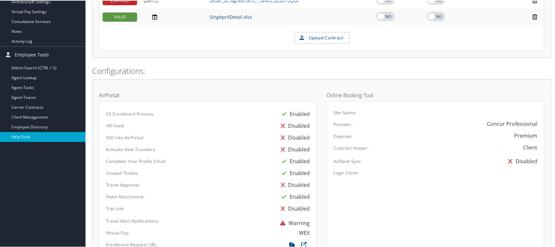
click at [19, 137] on link "Help Desk" at bounding box center [42, 137] width 85 height 10
click at [31, 138] on link "Help Desk" at bounding box center [42, 137] width 85 height 10
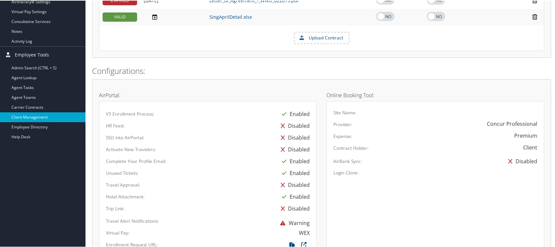
click at [37, 113] on link "Client Management" at bounding box center [42, 117] width 85 height 10
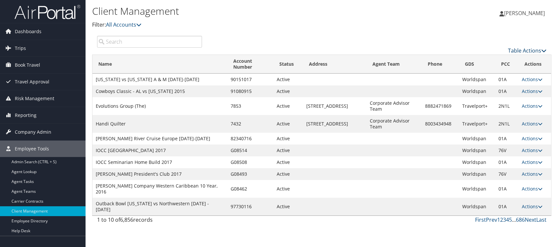
click at [537, 47] on link "Table Actions" at bounding box center [527, 50] width 38 height 7
drag, startPoint x: 488, startPoint y: 60, endPoint x: 481, endPoint y: 62, distance: 6.6
click at [487, 60] on link "Add Client" at bounding box center [505, 60] width 86 height 11
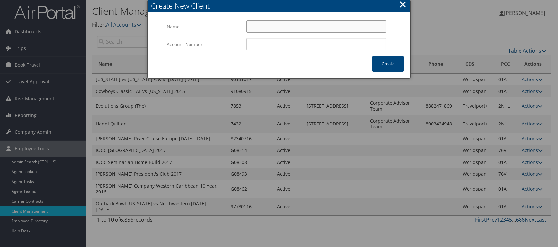
click at [271, 28] on input "Name" at bounding box center [316, 26] width 140 height 12
type input "Pragmatic Institute"
click at [388, 63] on button "Create" at bounding box center [387, 63] width 31 height 15
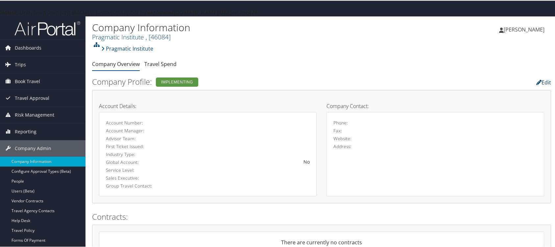
click at [541, 80] on link "Edit" at bounding box center [543, 81] width 15 height 7
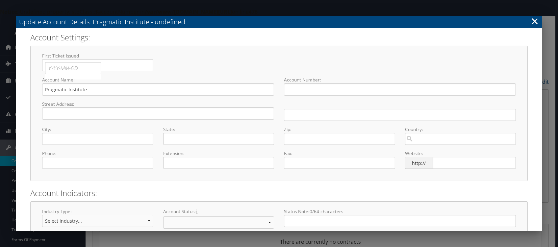
select select "7"
click at [58, 112] on input "text" at bounding box center [158, 114] width 232 height 12
type input "21001 N Tatum"
type input "Suite 1630 #642"
click at [48, 141] on input "text" at bounding box center [97, 139] width 111 height 12
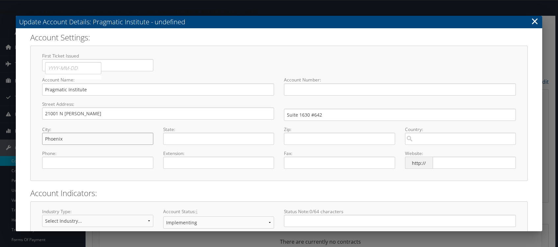
type input "Phoenix"
type input "AZ"
type input "85050"
type input "( ) -"
click at [54, 168] on input "( ) -" at bounding box center [97, 163] width 111 height 12
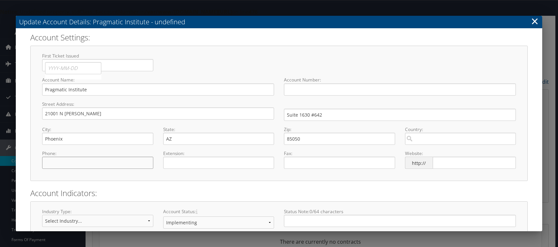
type input "( ) -"
type input "(480) 515-1411"
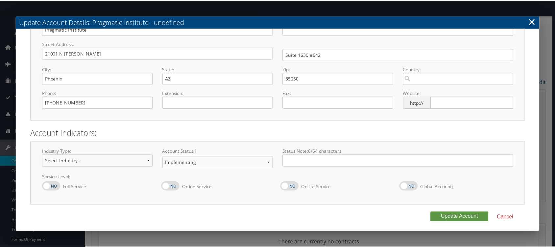
scroll to position [61, 0]
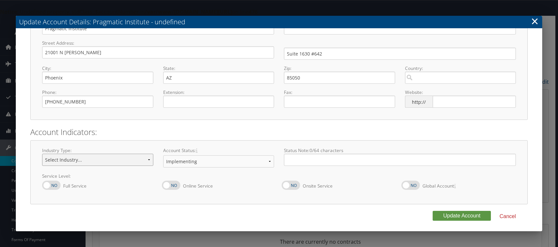
click at [150, 159] on select "Select Industry... Aerospace/Defense Agriculture/Forestry Architecture/Web Desi…" at bounding box center [97, 160] width 111 height 12
click at [42, 154] on select "Select Industry... Aerospace/Defense Agriculture/Forestry Architecture/Web Desi…" at bounding box center [97, 160] width 111 height 12
click at [150, 157] on select "Select Industry... Aerospace/Defense Agriculture/Forestry Architecture/Web Desi…" at bounding box center [97, 160] width 111 height 12
select select "14"
click at [42, 154] on select "Select Industry... Aerospace/Defense Agriculture/Forestry Architecture/Web Desi…" at bounding box center [97, 160] width 111 height 12
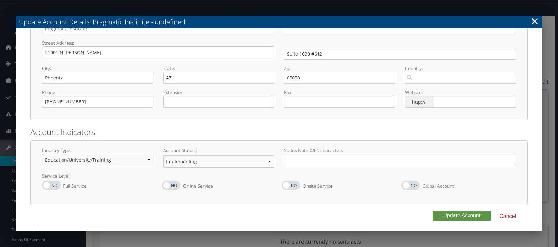
click at [51, 183] on label at bounding box center [51, 185] width 18 height 9
click at [50, 187] on input "Full Service" at bounding box center [47, 189] width 4 height 4
checkbox input "true"
click at [171, 183] on label at bounding box center [171, 185] width 18 height 9
click at [169, 187] on input "Online Service" at bounding box center [167, 189] width 4 height 4
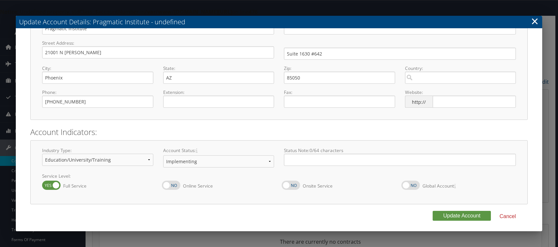
checkbox input "true"
click at [147, 155] on select "Select Industry... Aerospace/Defense Agriculture/Forestry Architecture/Web Desi…" at bounding box center [97, 160] width 111 height 12
select select "24"
click at [42, 154] on select "Select Industry... Aerospace/Defense Agriculture/Forestry Architecture/Web Desi…" at bounding box center [97, 160] width 111 height 12
click at [450, 215] on button "Update Account" at bounding box center [461, 216] width 58 height 10
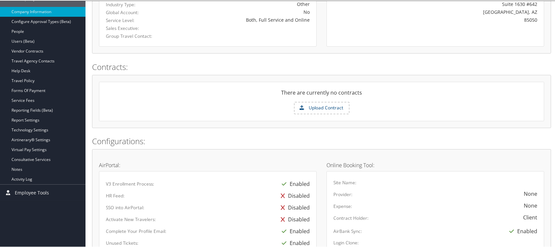
scroll to position [150, 0]
click at [327, 104] on label "Upload Contract" at bounding box center [322, 107] width 54 height 11
click at [0, 0] on input "Upload Contract" at bounding box center [0, 0] width 0 height 0
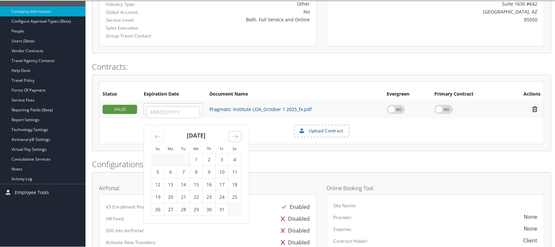
click at [233, 134] on icon "Move forward to switch to the next month." at bounding box center [235, 136] width 6 height 6
click at [234, 134] on icon "Move forward to switch to the next month." at bounding box center [235, 136] width 6 height 6
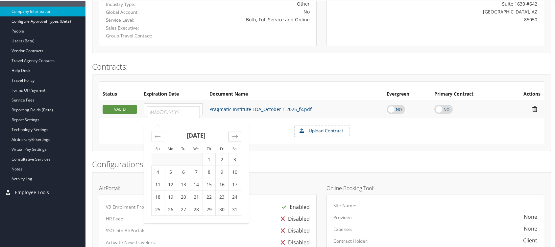
click at [234, 134] on icon "Move forward to switch to the next month." at bounding box center [235, 136] width 6 height 6
click at [234, 133] on icon "Move forward to switch to the next month." at bounding box center [235, 136] width 6 height 6
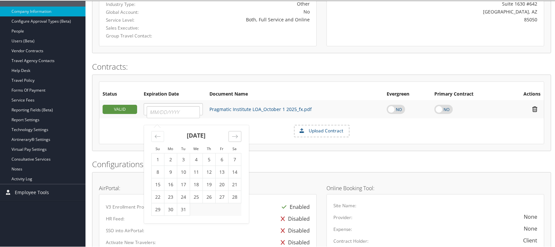
click at [234, 133] on icon "Move forward to switch to the next month." at bounding box center [235, 136] width 6 height 6
click at [235, 133] on icon "Move forward to switch to the next month." at bounding box center [235, 136] width 6 height 6
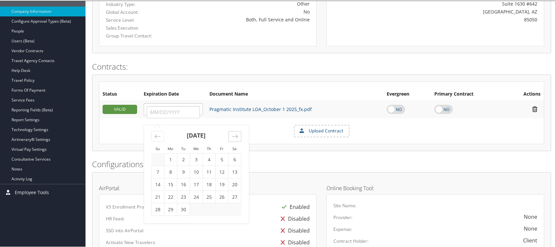
click at [235, 133] on icon "Move forward to switch to the next month." at bounding box center [235, 136] width 6 height 6
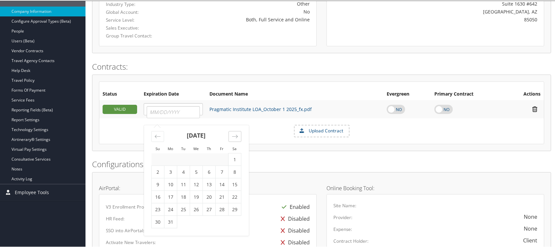
click at [235, 133] on icon "Move forward to switch to the next month." at bounding box center [235, 136] width 6 height 6
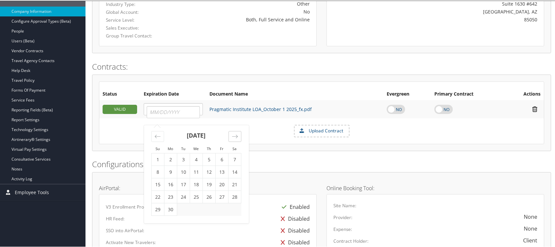
click at [235, 133] on icon "Move forward to switch to the next month." at bounding box center [235, 136] width 6 height 6
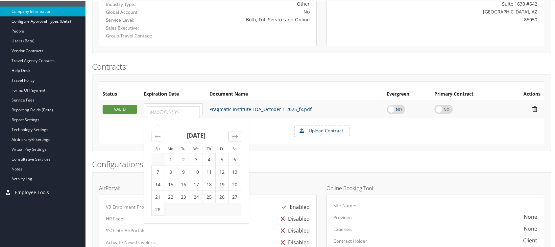
click at [235, 133] on icon "Move forward to switch to the next month." at bounding box center [235, 136] width 6 height 6
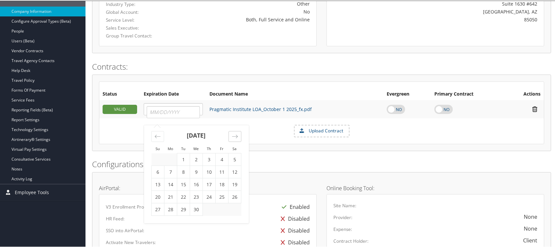
click at [235, 133] on icon "Move forward to switch to the next month." at bounding box center [235, 136] width 6 height 6
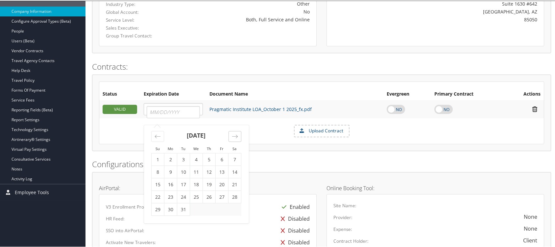
click at [235, 133] on icon "Move forward to switch to the next month." at bounding box center [235, 136] width 6 height 6
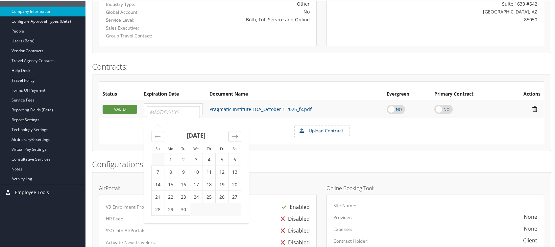
click at [235, 133] on icon "Move forward to switch to the next month." at bounding box center [235, 136] width 6 height 6
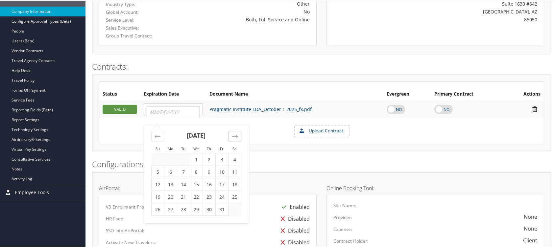
click at [235, 133] on icon "Move forward to switch to the next month." at bounding box center [235, 136] width 6 height 6
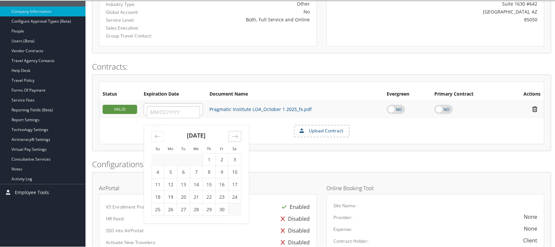
click at [235, 133] on icon "Move forward to switch to the next month." at bounding box center [235, 136] width 6 height 6
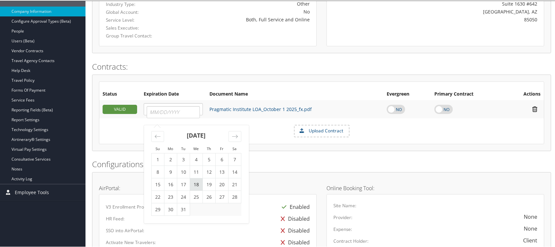
click at [195, 185] on td "18" at bounding box center [196, 184] width 13 height 12
type input "10/18/2028"
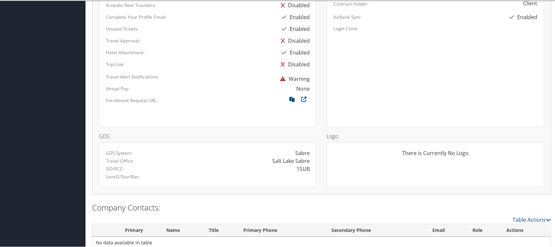
scroll to position [401, 0]
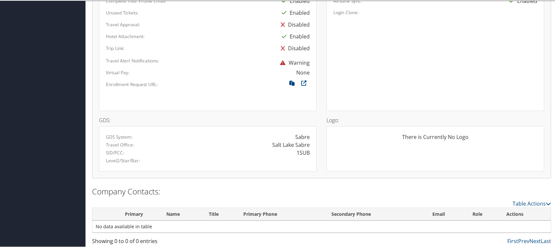
click at [536, 199] on div "Table Actions" at bounding box center [380, 203] width 342 height 8
click at [535, 200] on link "Table Actions" at bounding box center [532, 203] width 38 height 7
click at [486, 209] on link "New Contact" at bounding box center [505, 212] width 86 height 11
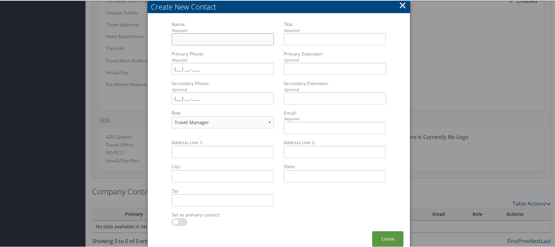
click at [193, 40] on input "Name: Required Multiple values The selected items contain different values for …" at bounding box center [223, 39] width 102 height 12
type input "Kameryn Bass"
click at [293, 44] on input "Title: Required Multiple values The selected items contain different values for…" at bounding box center [335, 39] width 102 height 12
type input "c"
type input "Corporate Meetings & Events"
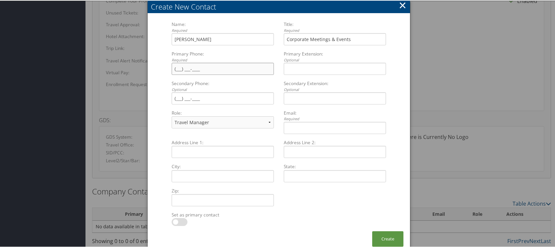
click at [180, 66] on input "Primary Phone: Required Multiple values The selected items contain different va…" at bounding box center [223, 68] width 102 height 12
type input "(480) 515-1411"
click at [175, 221] on label at bounding box center [180, 222] width 16 height 8
click at [175, 221] on input "checkbox" at bounding box center [177, 223] width 4 height 4
checkbox input "true"
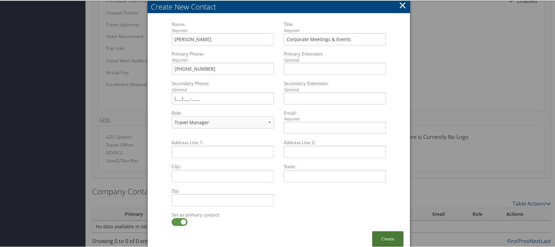
click at [395, 237] on button "Create" at bounding box center [387, 238] width 31 height 15
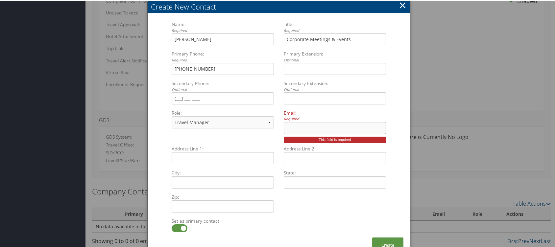
click at [301, 124] on input "Email: Required Multiple values The selected items contain different values for…" at bounding box center [335, 127] width 102 height 12
type input "kbass@pragmaticinstitute.com"
click at [389, 243] on button "Create" at bounding box center [387, 244] width 31 height 15
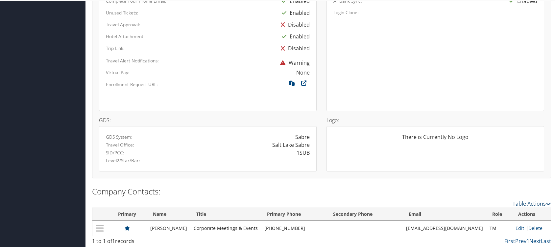
click at [538, 200] on link "Table Actions" at bounding box center [532, 203] width 38 height 7
click at [483, 210] on link "New Contact" at bounding box center [505, 212] width 86 height 11
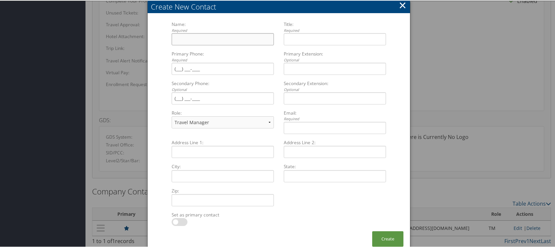
click at [190, 37] on input "Name: Required Multiple values The selected items contain different values for …" at bounding box center [223, 39] width 102 height 12
type input "Carina Bultez"
type input "Project Manager"
type input "(907) 942-7576"
click at [387, 239] on button "Create" at bounding box center [387, 238] width 31 height 15
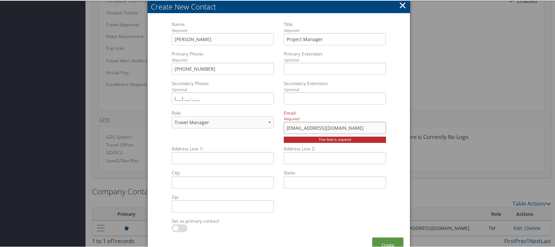
type input "cbultez@pragmaticinstitute.com"
click at [354, 199] on div "Address Line 1: Multiple values The selected items contain different values for…" at bounding box center [279, 181] width 224 height 72
click at [391, 241] on button "Create" at bounding box center [387, 244] width 31 height 15
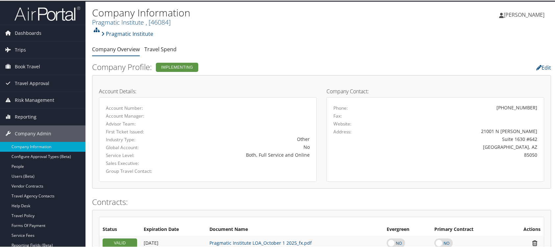
scroll to position [0, 0]
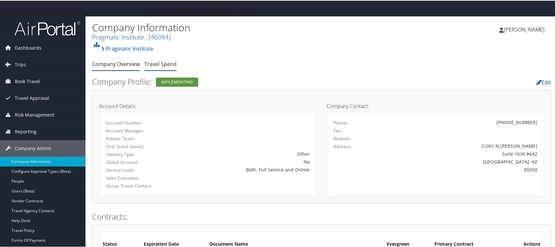
click at [160, 61] on link "Travel Spend" at bounding box center [160, 63] width 32 height 7
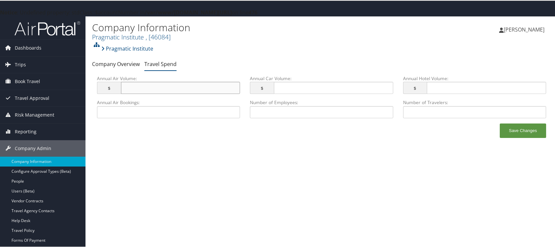
click at [148, 86] on input "Annual Air Volume: $ This field has invalid characters." at bounding box center [180, 87] width 119 height 12
type input "600,000,000"
click at [387, 88] on input "75" at bounding box center [333, 87] width 119 height 12
type input "75,000"
type input "325,000.00"
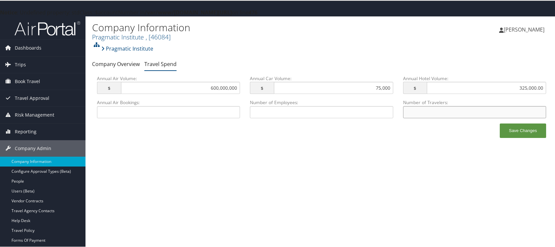
click at [437, 112] on input "Number of Travelers: This field has invalid characters." at bounding box center [474, 112] width 143 height 12
type input "150"
click at [283, 171] on div "Company Information Pragmatic Institute , [ 46084 ] Pragmatic Institute, [46084…" at bounding box center [321, 139] width 472 height 247
click at [532, 110] on input "150" at bounding box center [474, 112] width 143 height 12
click at [521, 130] on button "Save Changes" at bounding box center [523, 130] width 46 height 14
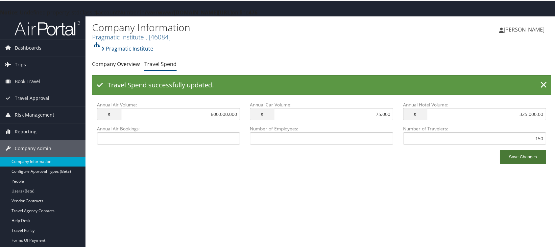
click at [523, 157] on button "Save Changes" at bounding box center [523, 156] width 46 height 14
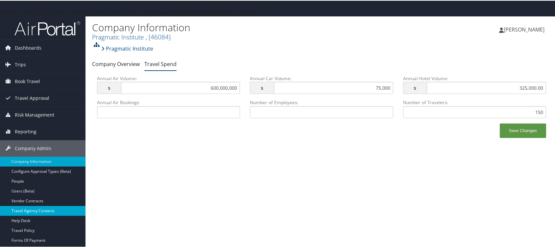
click at [42, 208] on link "Travel Agency Contacts" at bounding box center [42, 211] width 85 height 10
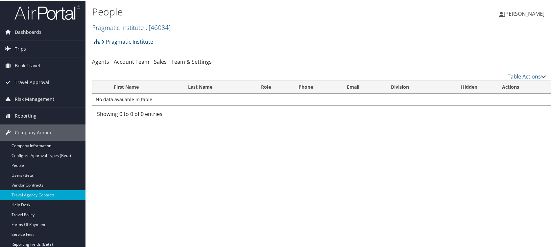
click at [158, 62] on link "Sales" at bounding box center [160, 61] width 13 height 7
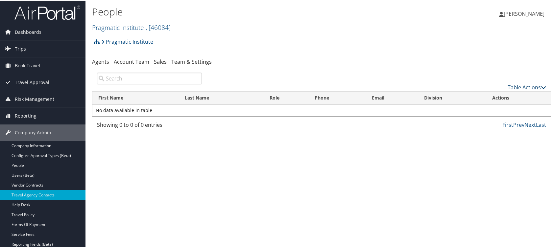
click at [525, 85] on link "Table Actions" at bounding box center [527, 86] width 38 height 7
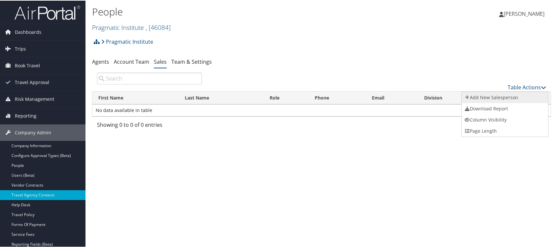
click at [489, 95] on link "Add New Salesperson" at bounding box center [505, 96] width 86 height 11
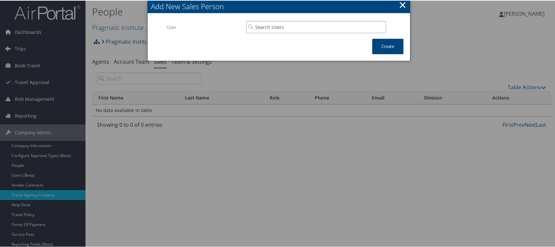
click at [264, 28] on input "search" at bounding box center [316, 26] width 140 height 12
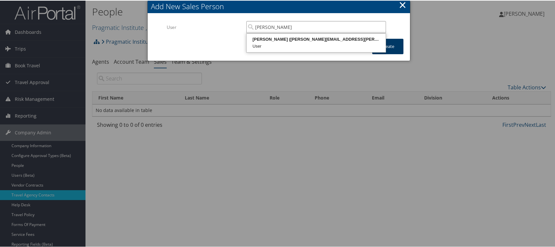
type input "[PERSON_NAME]"
click at [390, 44] on button "Create" at bounding box center [387, 45] width 31 height 15
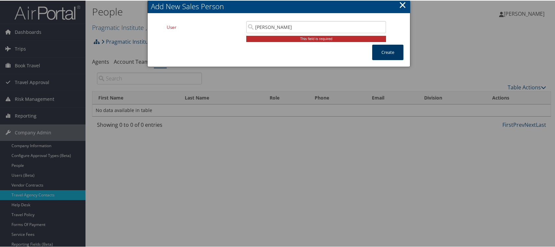
click at [392, 50] on button "Create" at bounding box center [387, 51] width 31 height 15
click at [400, 1] on button "×" at bounding box center [403, 4] width 8 height 13
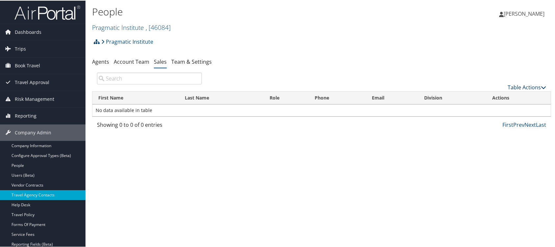
click at [539, 84] on link "Table Actions" at bounding box center [527, 86] width 38 height 7
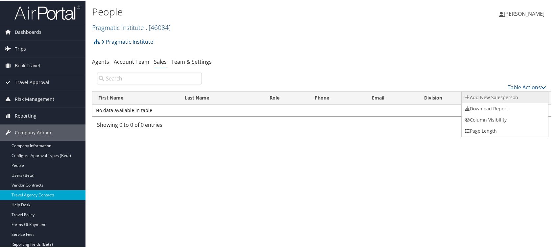
click at [492, 95] on link "Add New Salesperson" at bounding box center [505, 96] width 86 height 11
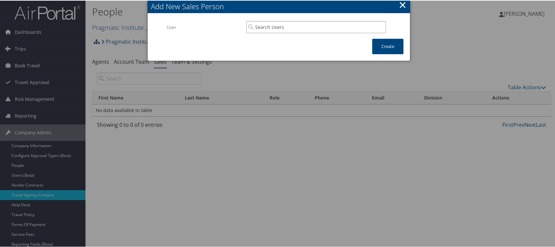
click at [316, 25] on input "search" at bounding box center [316, 26] width 140 height 12
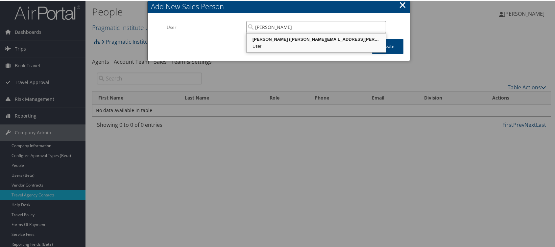
click at [299, 40] on div "Candace Mancuso (candace.mancuso@cbtravel.com)" at bounding box center [316, 39] width 137 height 7
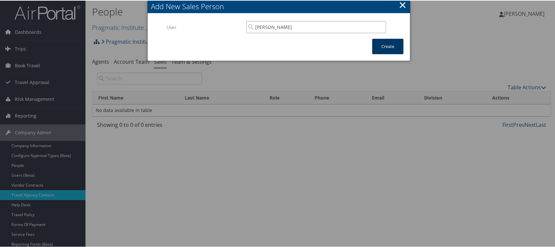
type input "[PERSON_NAME]"
click at [395, 41] on button "Create" at bounding box center [387, 45] width 31 height 15
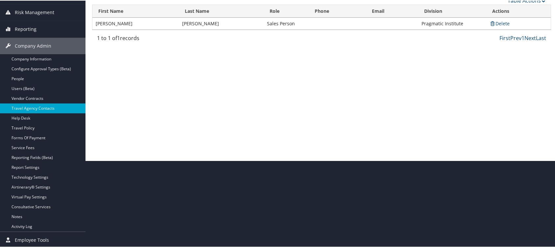
scroll to position [87, 0]
click at [22, 146] on link "Service Fees" at bounding box center [42, 147] width 85 height 10
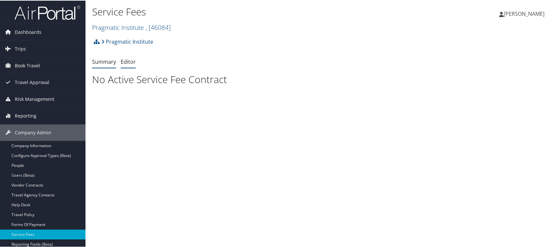
click at [130, 59] on link "Editor" at bounding box center [128, 61] width 15 height 7
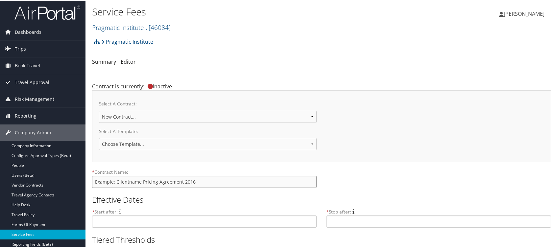
click at [217, 181] on input "text" at bounding box center [204, 181] width 225 height 12
click at [363, 122] on div "Select A Contract: New Contract..." at bounding box center [321, 112] width 445 height 31
drag, startPoint x: 204, startPoint y: 182, endPoint x: -2, endPoint y: 166, distance: 206.8
click at [0, 166] on html "Menu Dashboards ► AirPortal 360™ (Manager) AirPortal 360™ (Agent) My Travel Das…" at bounding box center [279, 123] width 558 height 247
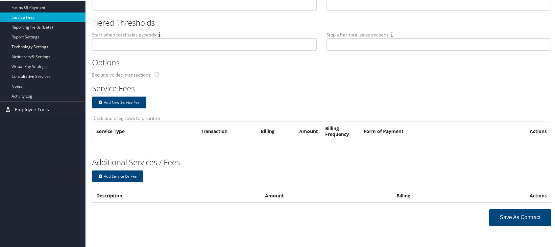
scroll to position [222, 0]
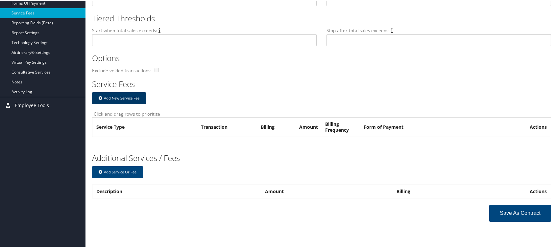
type input "Pragmatic Institute"
click at [124, 93] on button "Add New Service Fee" at bounding box center [119, 98] width 54 height 12
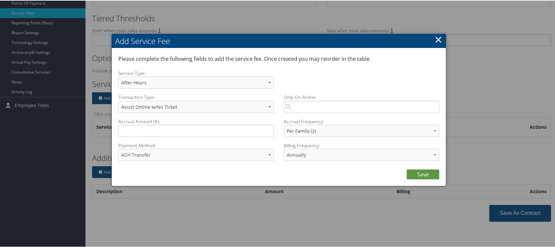
click at [438, 35] on link "×" at bounding box center [439, 38] width 8 height 13
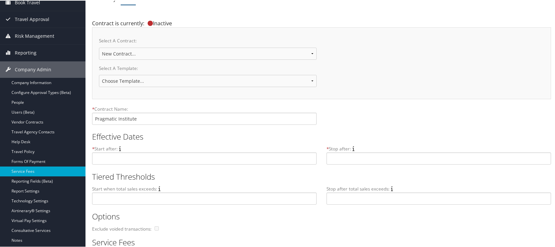
scroll to position [65, 0]
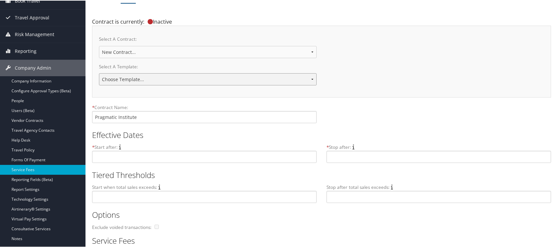
click at [312, 76] on select "Choose Template... 2018 IUC-PG Pricing Agreement Sales Pricing 2020 - Under $1M…" at bounding box center [208, 79] width 218 height 12
select select "22140"
click at [99, 73] on select "Choose Template... 2018 IUC-PG Pricing Agreement Sales Pricing 2020 - Under $1M…" at bounding box center [208, 79] width 218 height 12
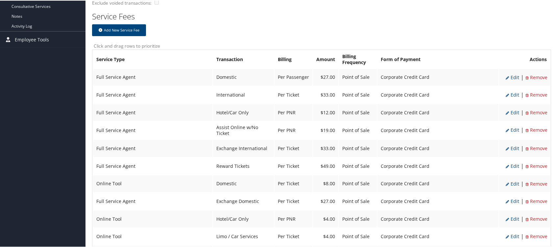
scroll to position [288, 0]
click at [509, 73] on span "Edit" at bounding box center [512, 76] width 13 height 6
select select "2"
type input "27.0"
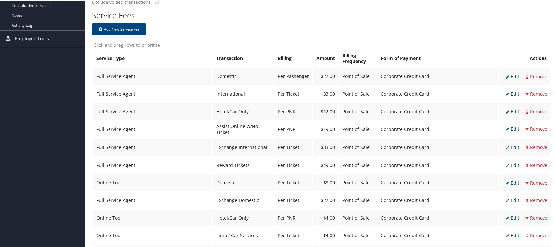
select select "20"
select select "2"
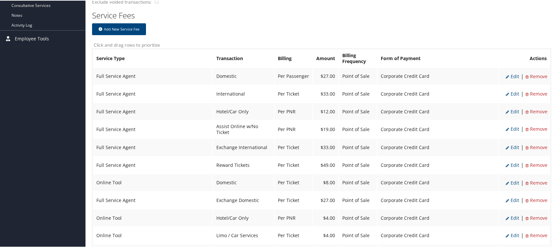
select select "20"
select select "2"
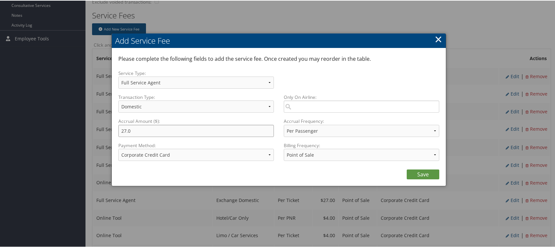
click at [124, 128] on input "27.0" at bounding box center [196, 130] width 156 height 12
type input "29.0"
click at [421, 172] on link "Save" at bounding box center [423, 174] width 33 height 10
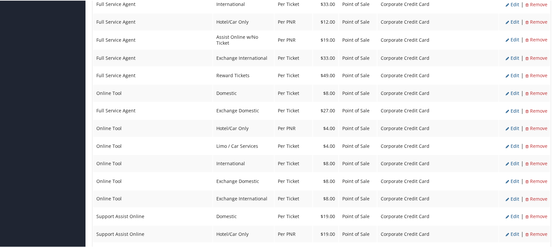
scroll to position [415, 0]
click at [513, 88] on span "Edit" at bounding box center [512, 91] width 13 height 6
select select "6"
type input "8.0"
select select "4"
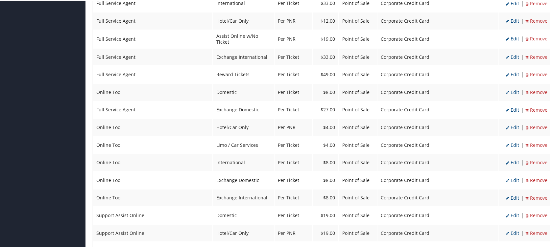
select select "6"
select select "2"
select select "4"
select select "2"
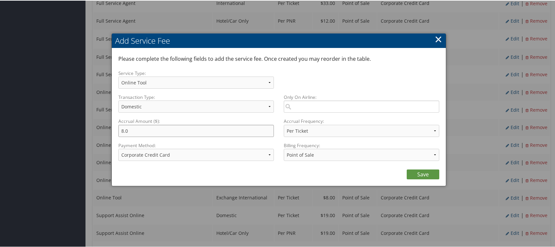
click at [121, 130] on input "8.0" at bounding box center [196, 130] width 156 height 12
type input "9.0"
click at [421, 174] on link "Save" at bounding box center [423, 174] width 33 height 10
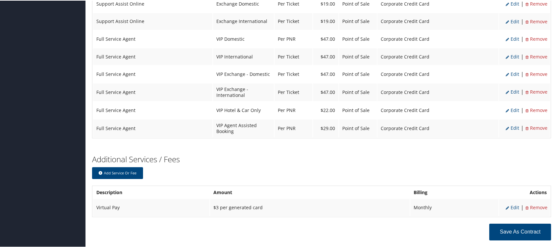
scroll to position [743, 0]
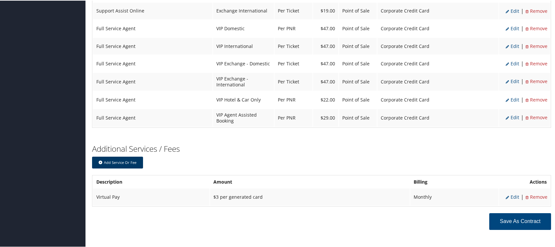
click at [117, 156] on button "Add Service or Fee" at bounding box center [117, 162] width 51 height 12
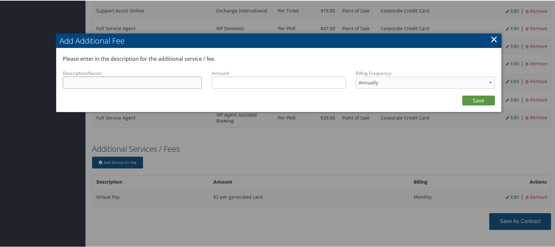
click at [127, 76] on input "Description/Name:" at bounding box center [132, 82] width 139 height 12
type input "Manual Processing Surcharge"
type input "15.00"
drag, startPoint x: 489, startPoint y: 81, endPoint x: 474, endPoint y: 88, distance: 16.5
click at [489, 81] on select "Annually Bi-Monthly Monthly Point of Sale Pre Monthly Pre Quarterly Pre Weekly …" at bounding box center [425, 82] width 139 height 12
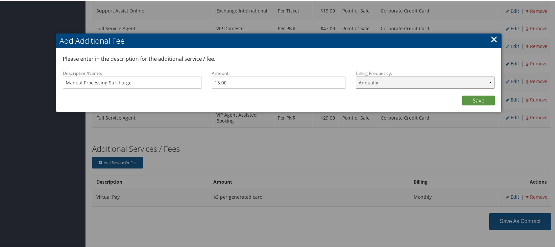
select select "2"
click at [356, 76] on select "Annually Bi-Monthly Monthly Point of Sale Pre Monthly Pre Quarterly Pre Weekly …" at bounding box center [425, 82] width 139 height 12
click at [478, 98] on link "Save" at bounding box center [478, 100] width 33 height 10
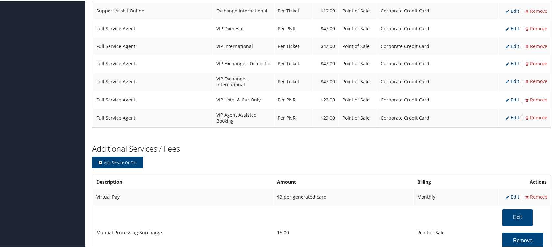
scroll to position [797, 0]
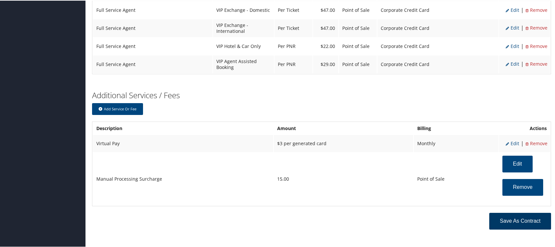
click at [518, 212] on button "Save as Contract" at bounding box center [520, 220] width 62 height 17
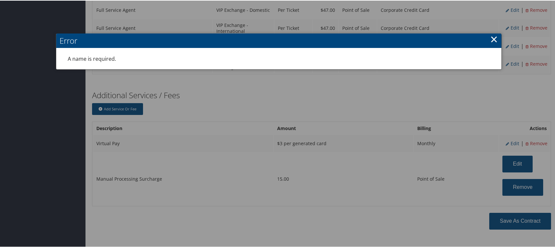
click at [494, 34] on link "×" at bounding box center [494, 38] width 8 height 13
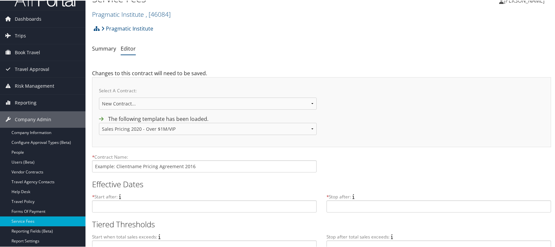
scroll to position [0, 0]
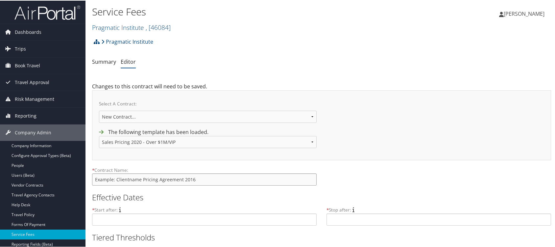
drag, startPoint x: 97, startPoint y: 180, endPoint x: 124, endPoint y: 175, distance: 27.4
click at [97, 180] on input "text" at bounding box center [204, 179] width 225 height 12
type input "Pragmatic Institute"
click at [553, 34] on div "Service Fees Pragmatic Institute , [ 46084 ] Pragmatic Institute Global Marketi…" at bounding box center [321, 17] width 472 height 35
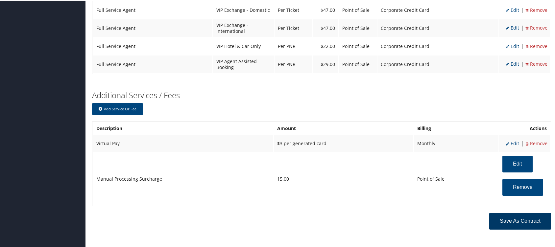
click at [509, 212] on button "Save as Contract" at bounding box center [520, 220] width 62 height 17
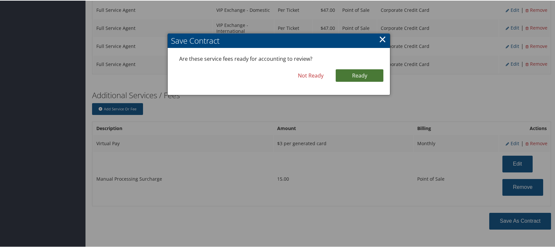
click at [368, 72] on link "Ready" at bounding box center [360, 75] width 48 height 12
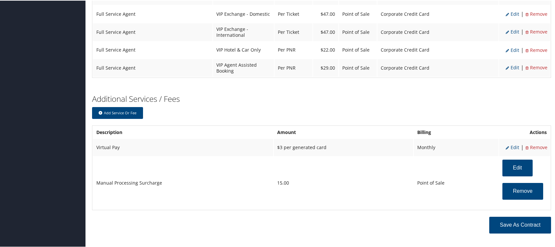
scroll to position [800, 0]
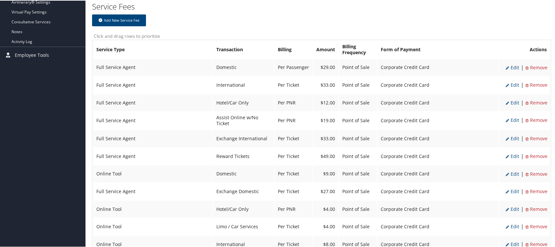
scroll to position [274, 0]
